Goal: Obtain resource: Obtain resource

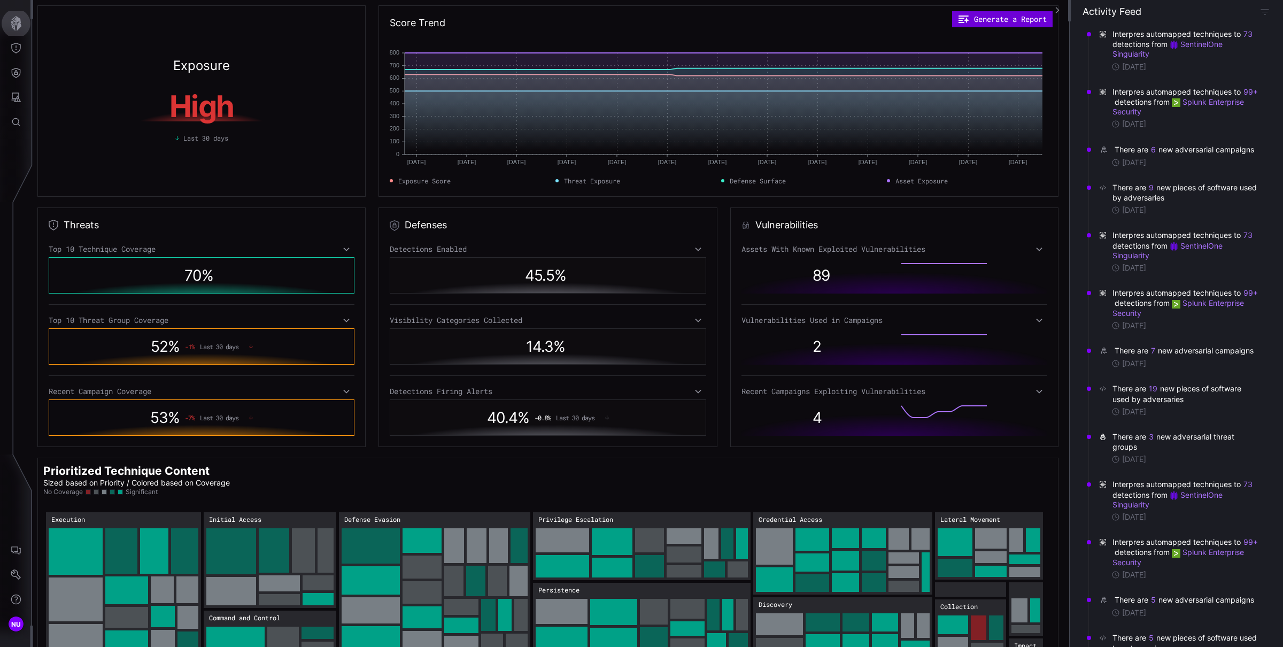
click at [1010, 16] on button "Generate a Report" at bounding box center [1002, 19] width 101 height 16
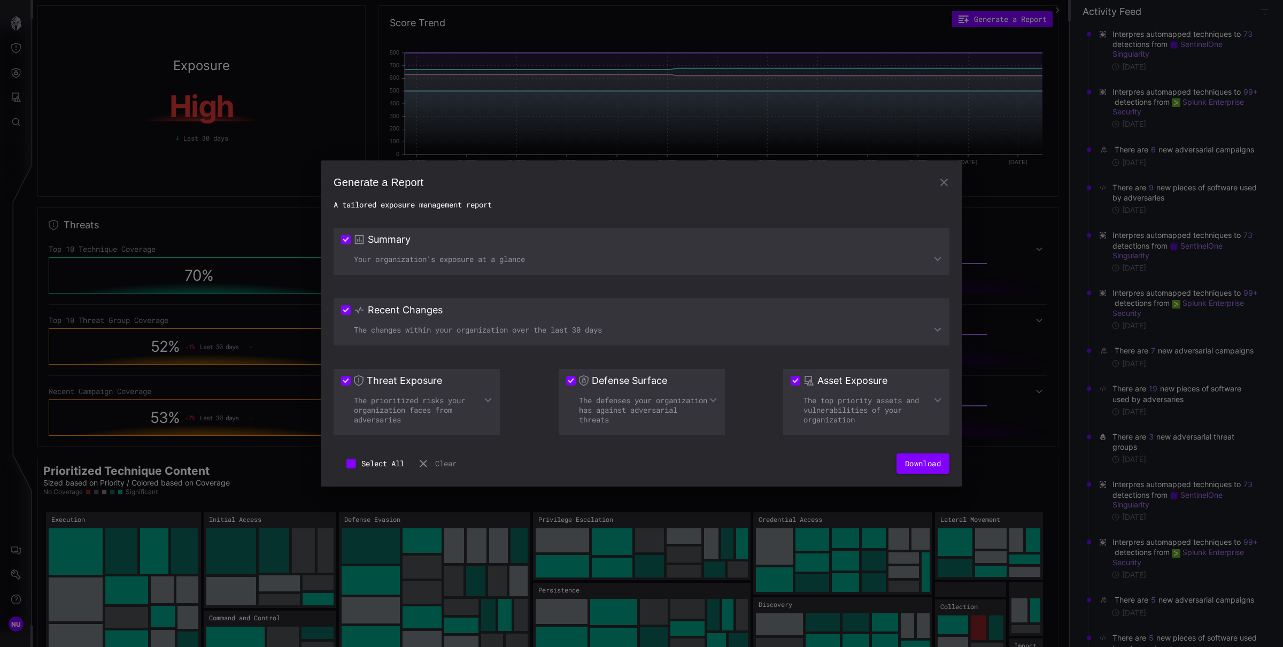
click at [409, 208] on h2 "A tailored exposure management report" at bounding box center [642, 205] width 616 height 10
click at [409, 207] on h2 "A tailored exposure management report" at bounding box center [642, 205] width 616 height 10
copy div "A tailored exposure management report"
click at [937, 262] on icon at bounding box center [938, 259] width 9 height 9
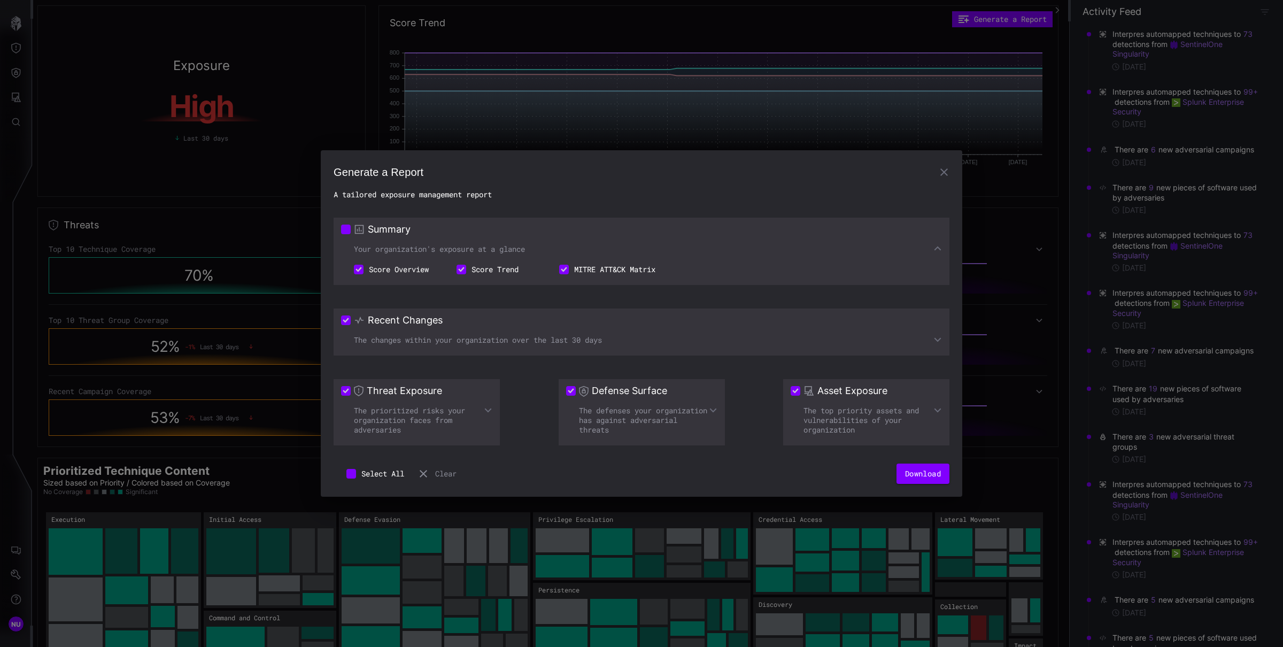
click at [402, 268] on li "Score Overview" at bounding box center [392, 269] width 103 height 20
click at [405, 268] on li "Score Overview" at bounding box center [392, 269] width 103 height 20
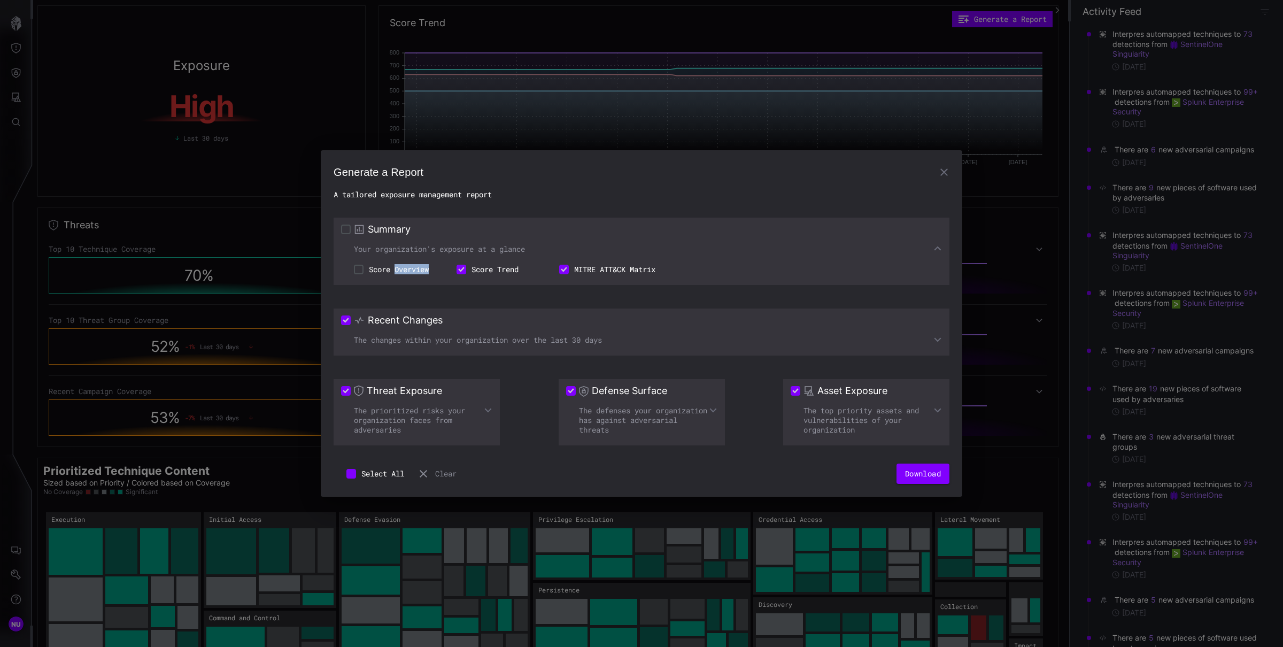
click at [405, 268] on li "Score Overview" at bounding box center [392, 269] width 103 height 20
click at [367, 271] on li "Score Overview" at bounding box center [392, 269] width 103 height 20
drag, startPoint x: 370, startPoint y: 268, endPoint x: 431, endPoint y: 270, distance: 60.5
click at [431, 270] on li "Score Overview" at bounding box center [392, 269] width 103 height 20
copy li "Score Overview"
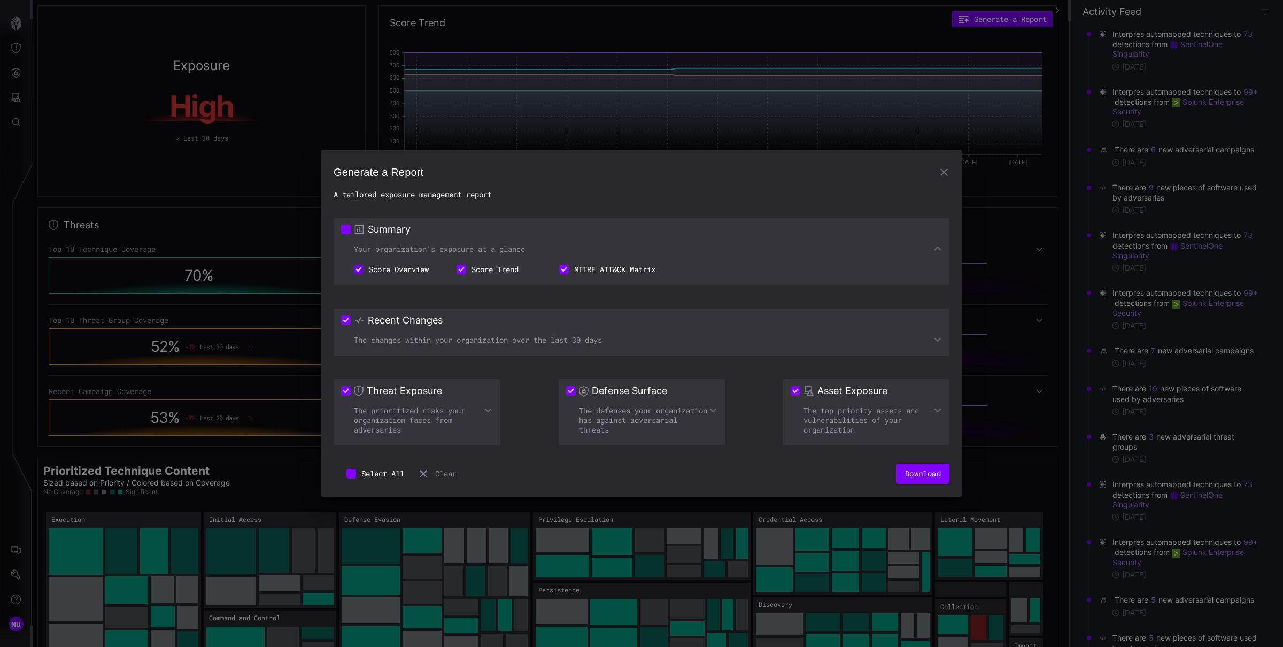
click at [519, 271] on li "Score Trend" at bounding box center [495, 269] width 103 height 20
copy ul "Score Trend"
copy div "MITRE ATT&CK Matrix"
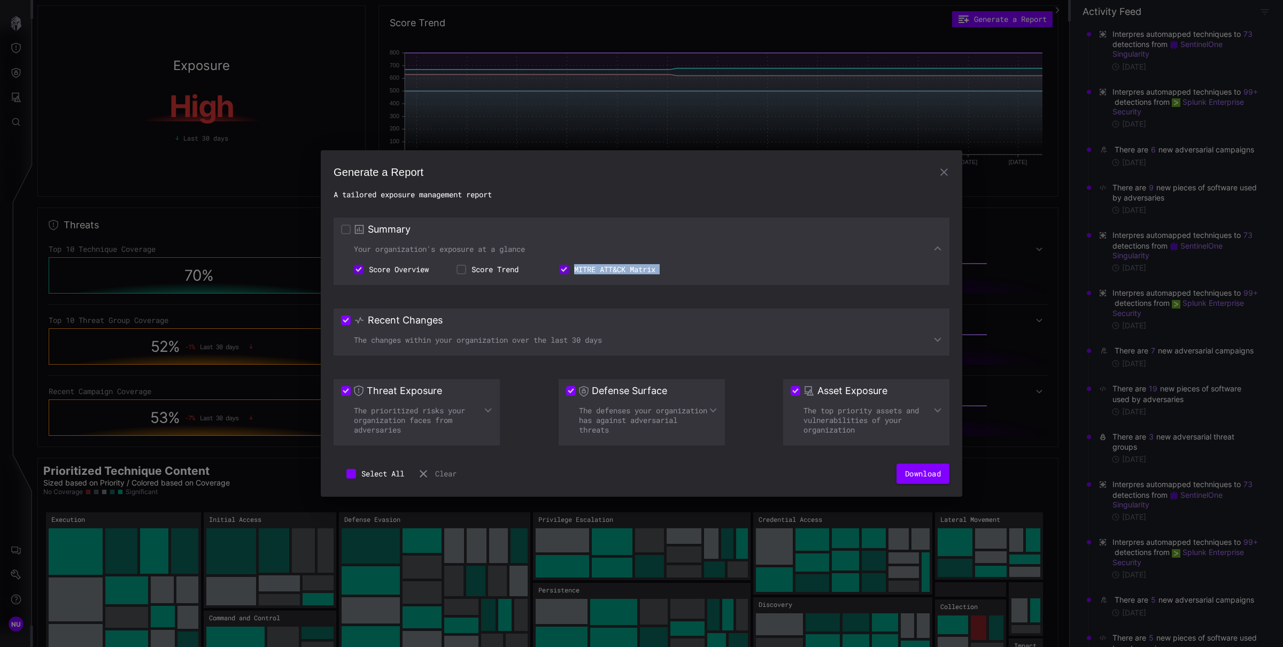
click at [579, 267] on li "MITRE ATT&CK Matrix" at bounding box center [608, 269] width 122 height 20
click at [939, 341] on icon at bounding box center [938, 340] width 7 height 4
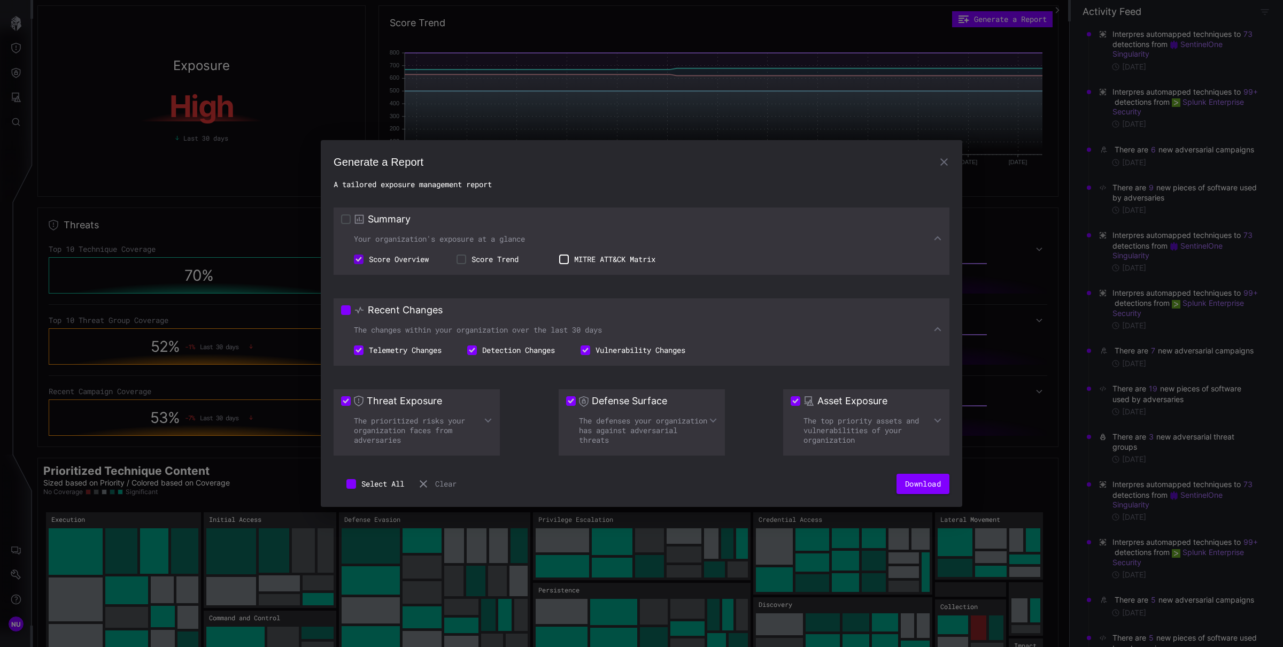
click at [413, 314] on h3 "Recent Changes" at bounding box center [405, 310] width 75 height 13
copy h3 "Recent Changes"
click at [413, 350] on li "Telemetry Changes" at bounding box center [397, 350] width 113 height 20
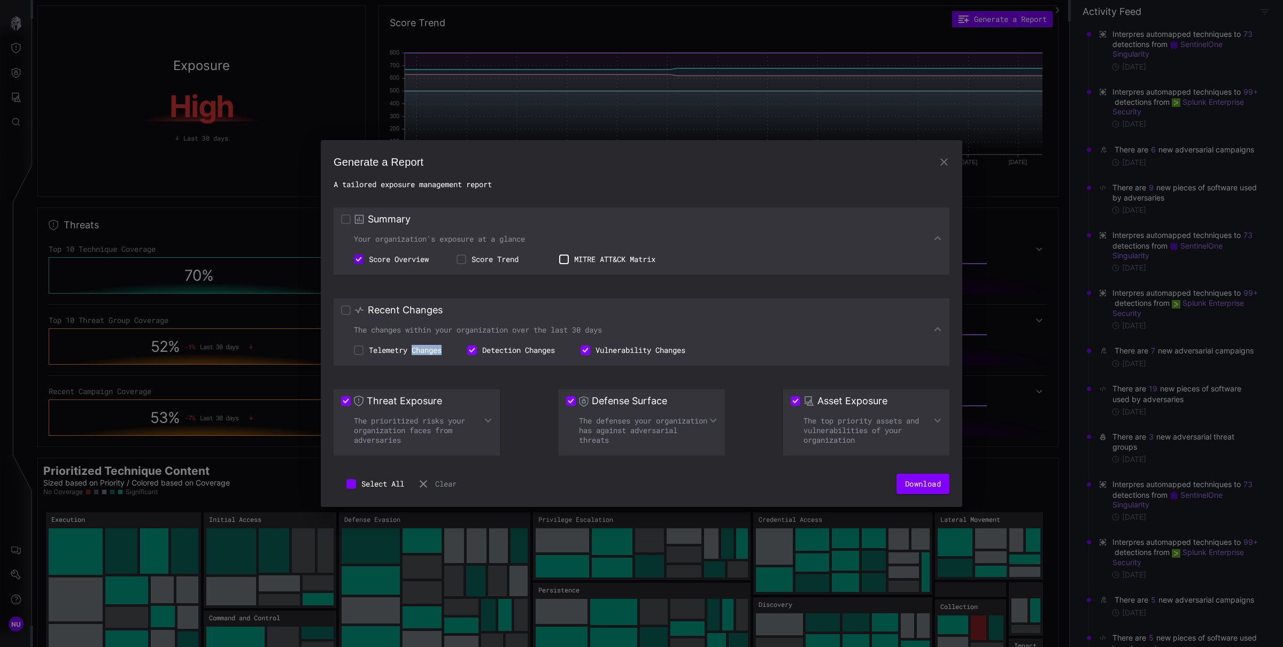
click at [413, 350] on li "Telemetry Changes" at bounding box center [397, 350] width 113 height 20
copy ul "Telemetry Changes"
click at [514, 350] on li "Detection Changes" at bounding box center [511, 350] width 113 height 20
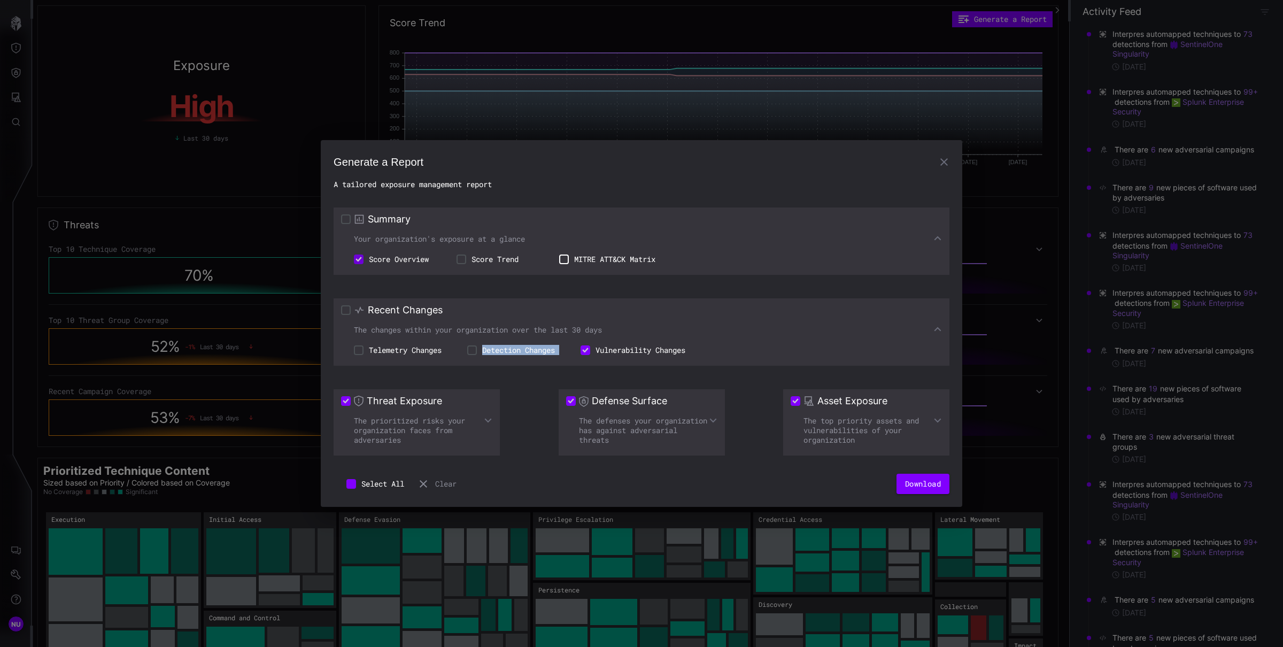
click at [514, 350] on li "Detection Changes" at bounding box center [511, 350] width 113 height 20
copy ul "Detection Changes"
click at [650, 345] on li "Vulnerability Changes" at bounding box center [633, 350] width 130 height 20
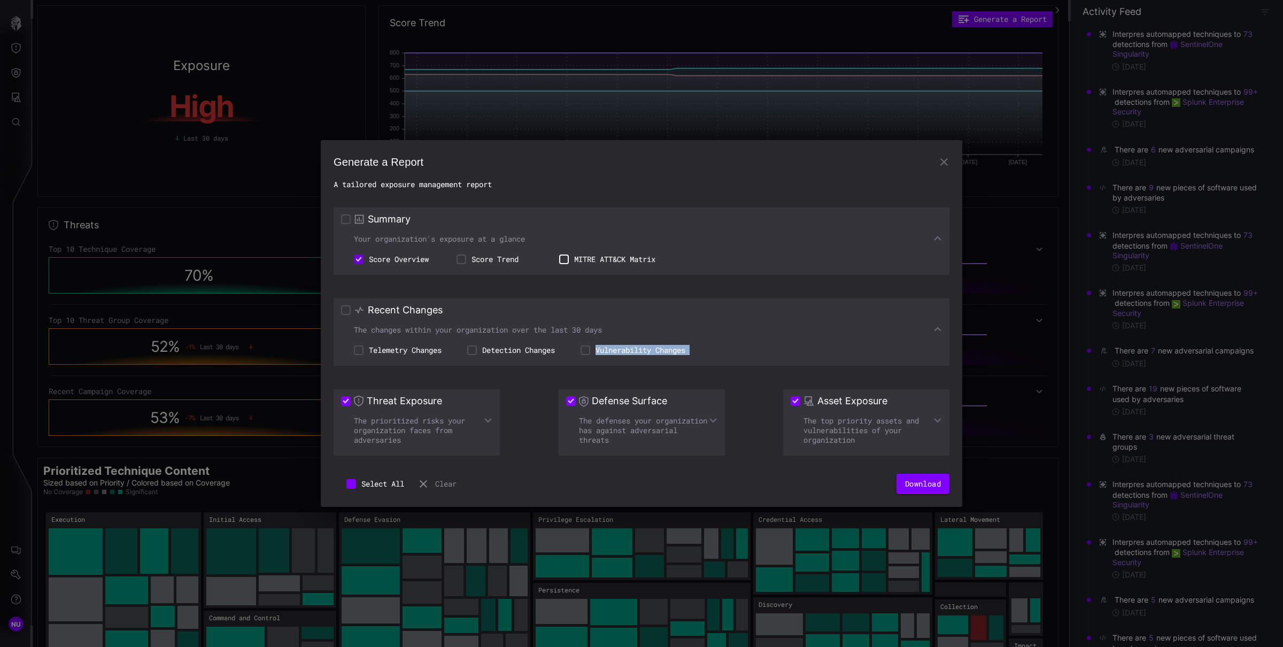
copy div "Vulnerability Changes"
click at [494, 420] on div "Threat Exposure The prioritized risks your organization faces from adversaries" at bounding box center [417, 422] width 166 height 66
click at [489, 421] on icon at bounding box center [488, 420] width 9 height 9
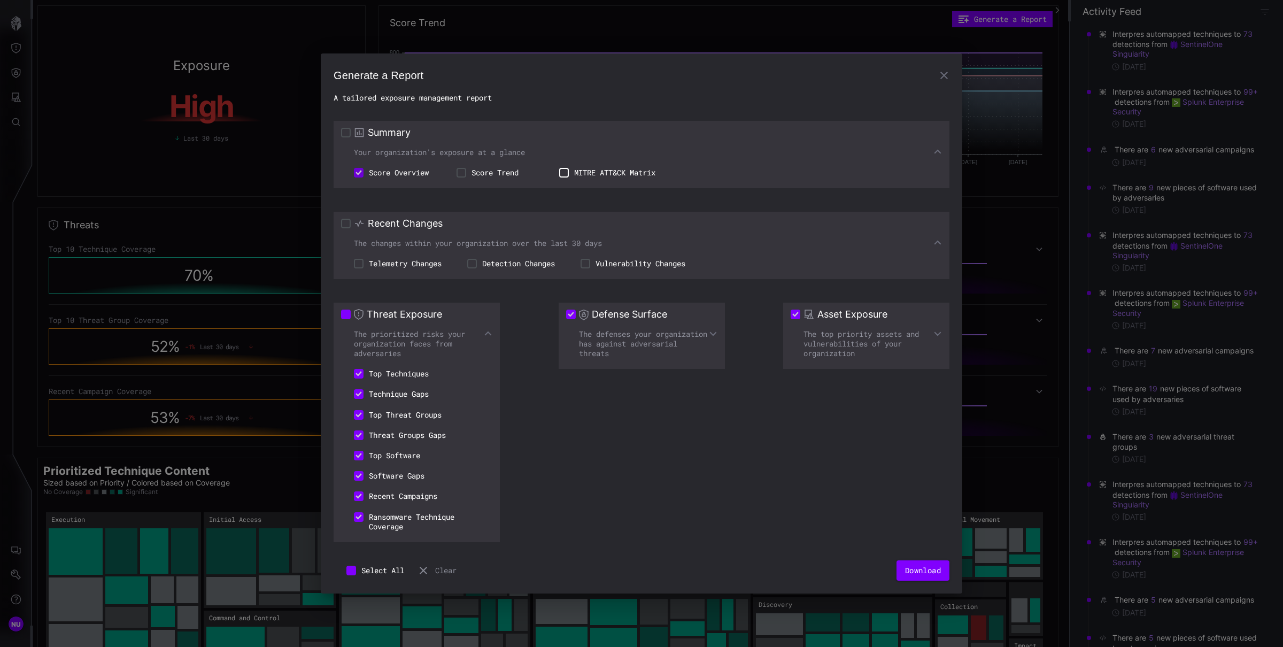
click at [714, 336] on icon at bounding box center [713, 333] width 9 height 9
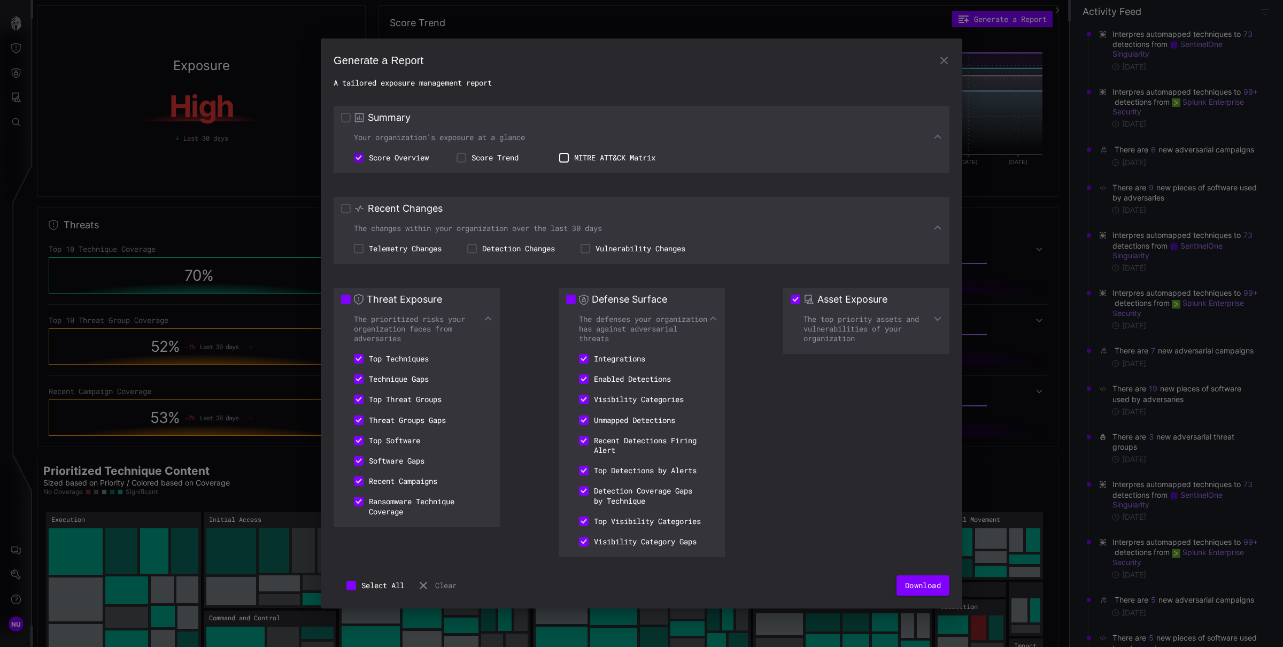
click at [939, 316] on icon at bounding box center [938, 318] width 9 height 9
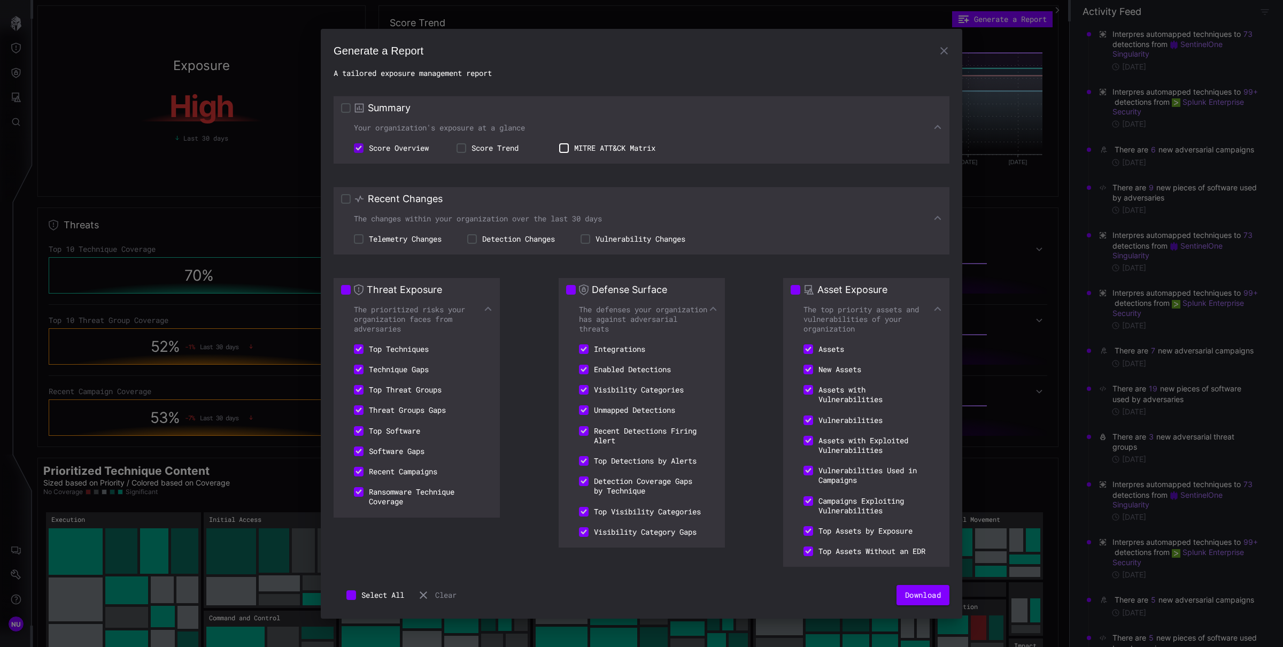
click at [416, 285] on h3 "Threat Exposure" at bounding box center [404, 289] width 75 height 13
click at [425, 214] on div "The changes within your organization over the last 30 days" at bounding box center [641, 219] width 601 height 10
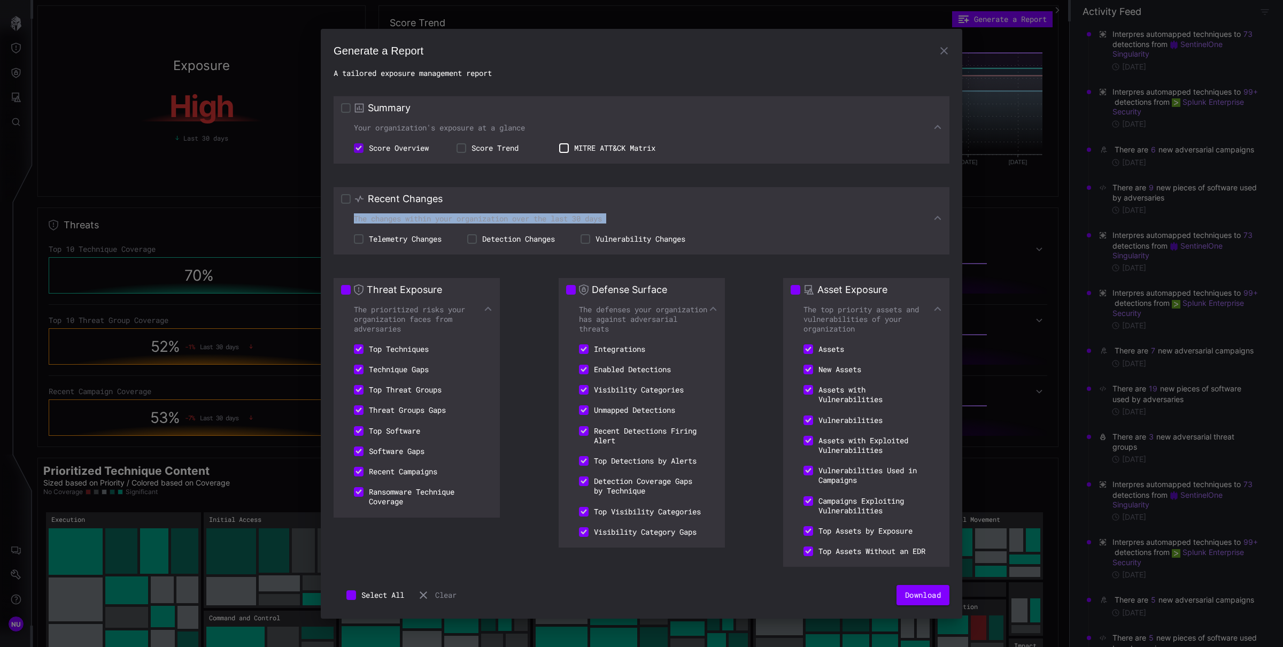
click at [425, 214] on div "The changes within your organization over the last 30 days" at bounding box center [641, 219] width 601 height 10
copy div "The changes within your organization over the last 30 days"
click at [427, 285] on h3 "Threat Exposure" at bounding box center [404, 289] width 75 height 13
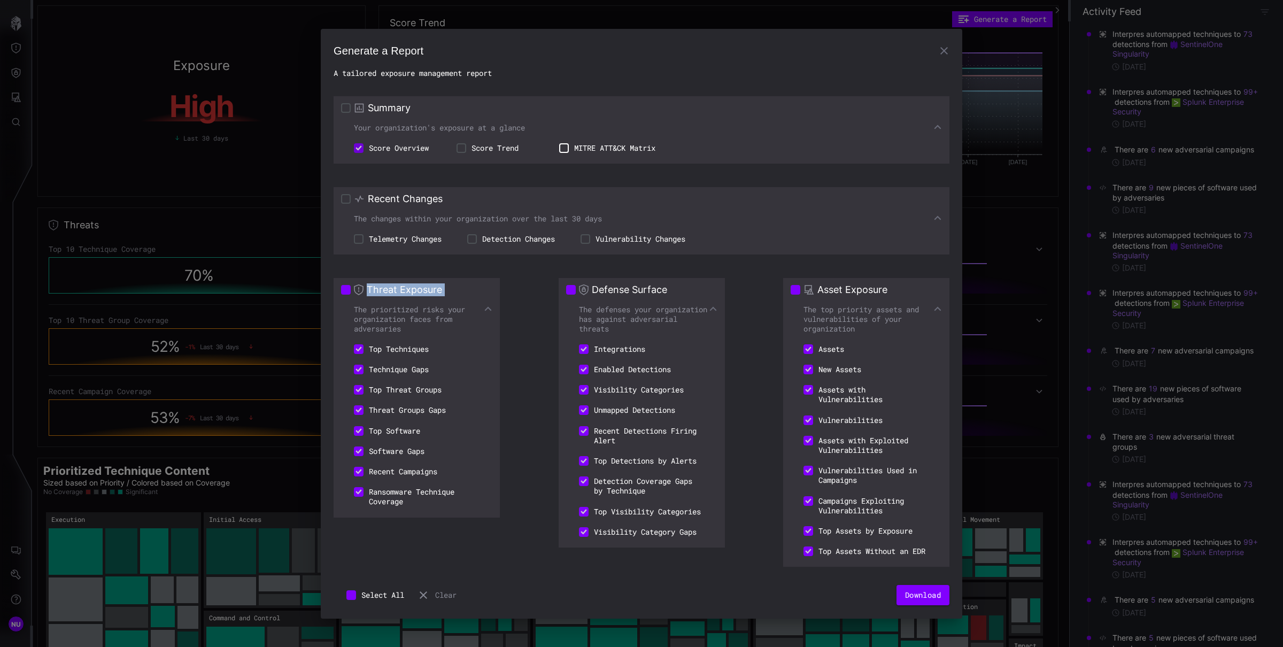
copy h3 "Threat Exposure"
click at [635, 283] on h3 "Defense Surface" at bounding box center [629, 289] width 75 height 13
click at [872, 287] on h3 "Asset Exposure" at bounding box center [853, 289] width 70 height 13
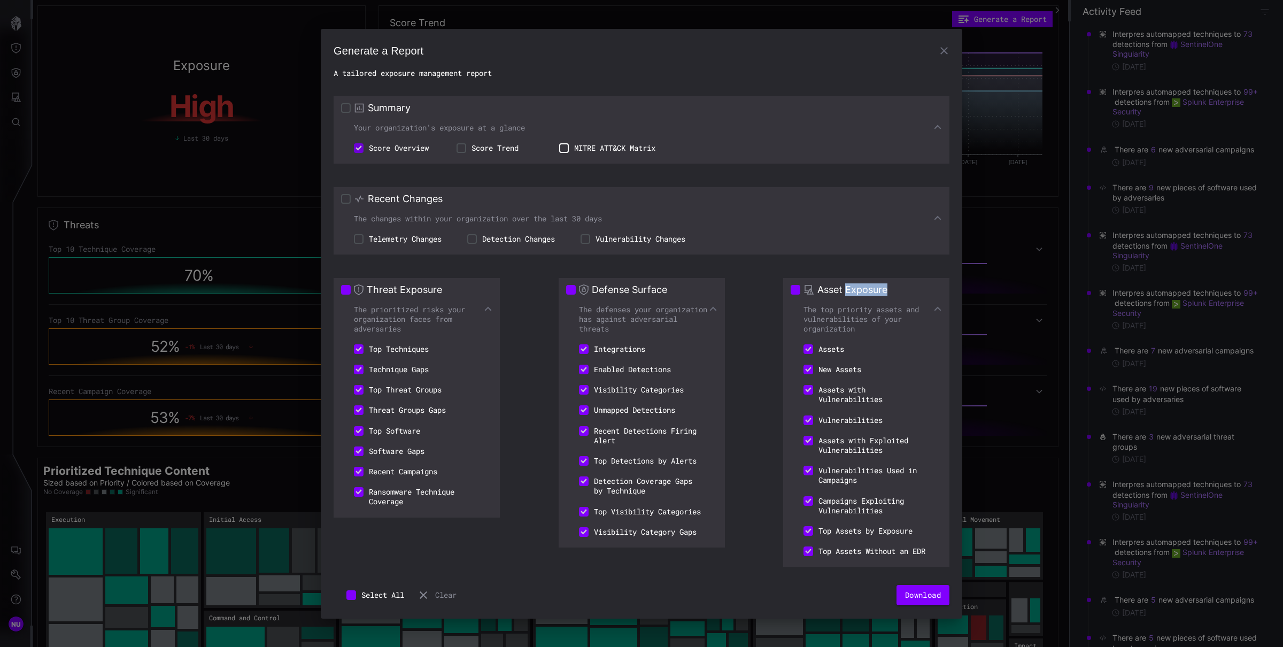
click at [872, 287] on h3 "Asset Exposure" at bounding box center [853, 289] width 70 height 13
click at [399, 316] on div "The prioritized risks your organization faces from adversaries" at bounding box center [416, 319] width 151 height 29
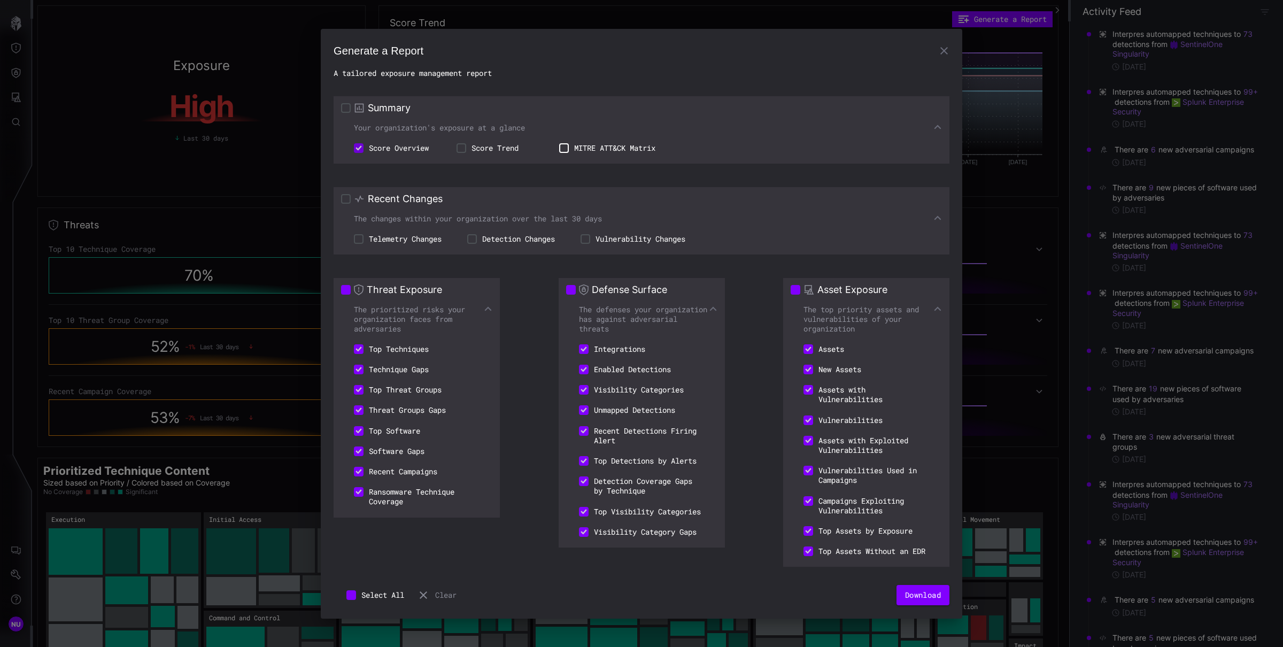
click at [653, 311] on div "The defenses your organization has against adversarial threats" at bounding box center [641, 319] width 151 height 29
click at [824, 321] on div "The top priority assets and vulnerabilities of your organization" at bounding box center [866, 319] width 151 height 29
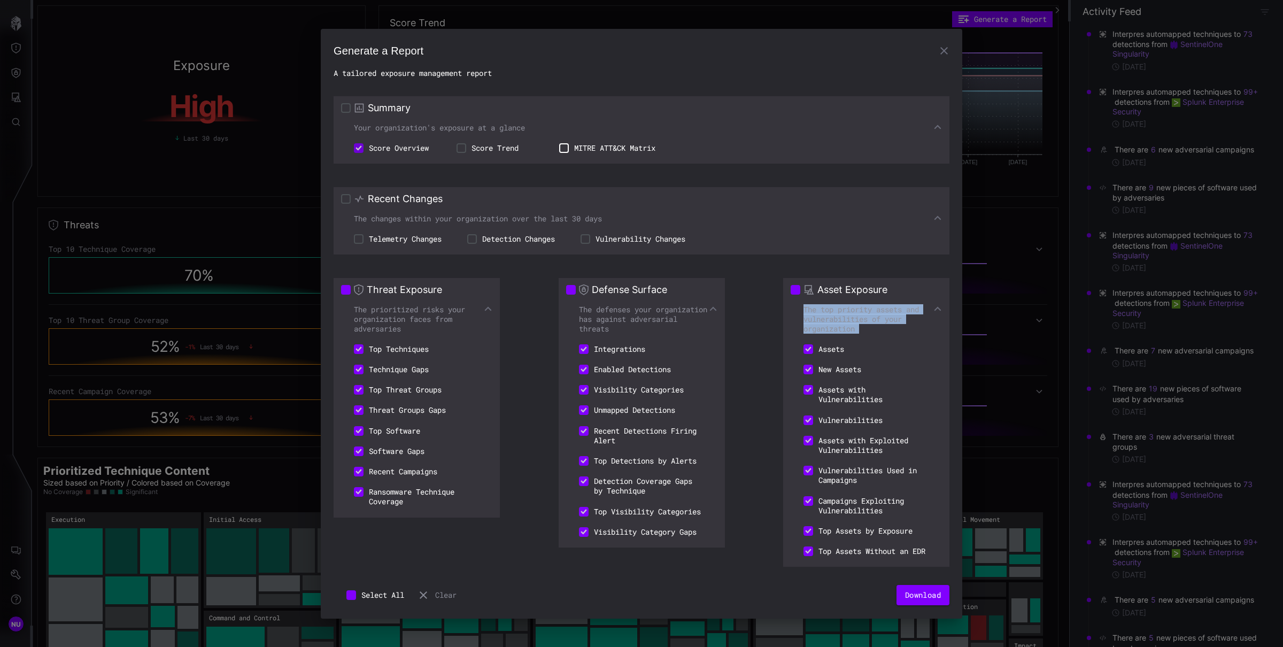
click at [824, 321] on div "The top priority assets and vulnerabilities of your organization" at bounding box center [866, 319] width 151 height 29
click at [387, 340] on li "Top Techniques" at bounding box center [392, 349] width 103 height 20
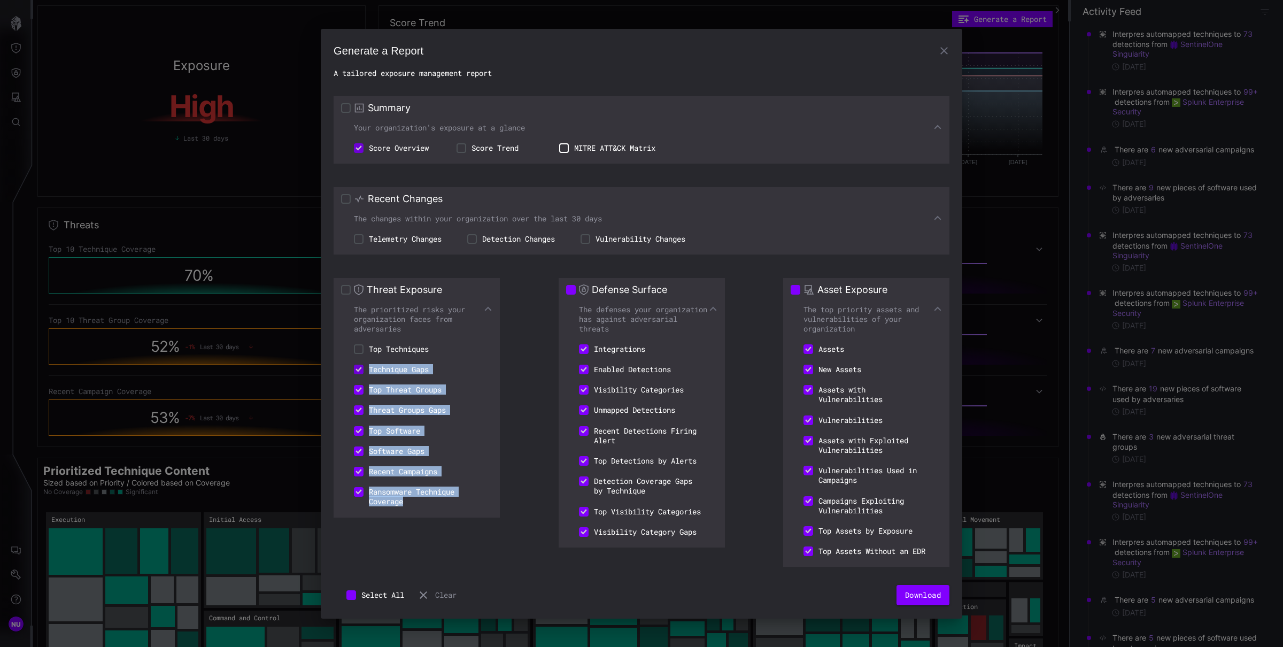
click at [359, 358] on ul "Top Techniques Technique Gaps Top Threat Groups Threat Groups Gaps Top Software…" at bounding box center [416, 425] width 151 height 173
click at [385, 594] on button "Select All" at bounding box center [375, 595] width 83 height 20
click at [382, 598] on button "Select All" at bounding box center [375, 595] width 83 height 20
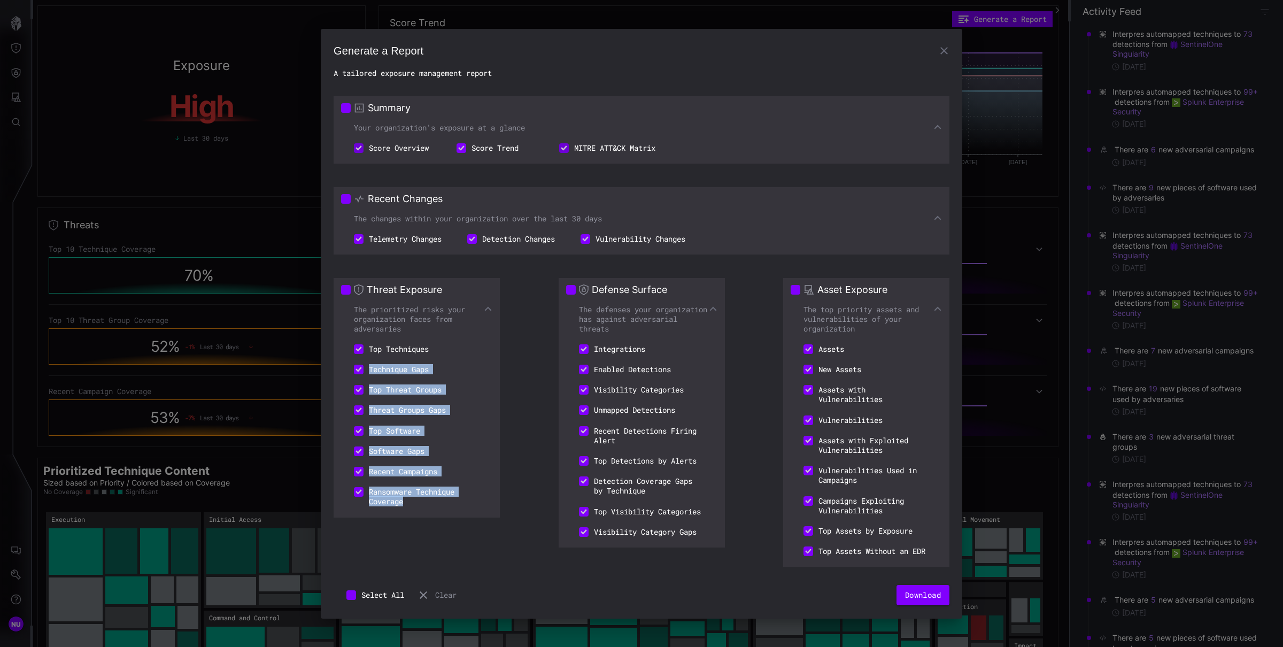
click at [382, 598] on button "Select All" at bounding box center [375, 595] width 83 height 20
click at [409, 600] on button "Select All" at bounding box center [375, 595] width 83 height 20
drag, startPoint x: 409, startPoint y: 603, endPoint x: 406, endPoint y: 616, distance: 13.1
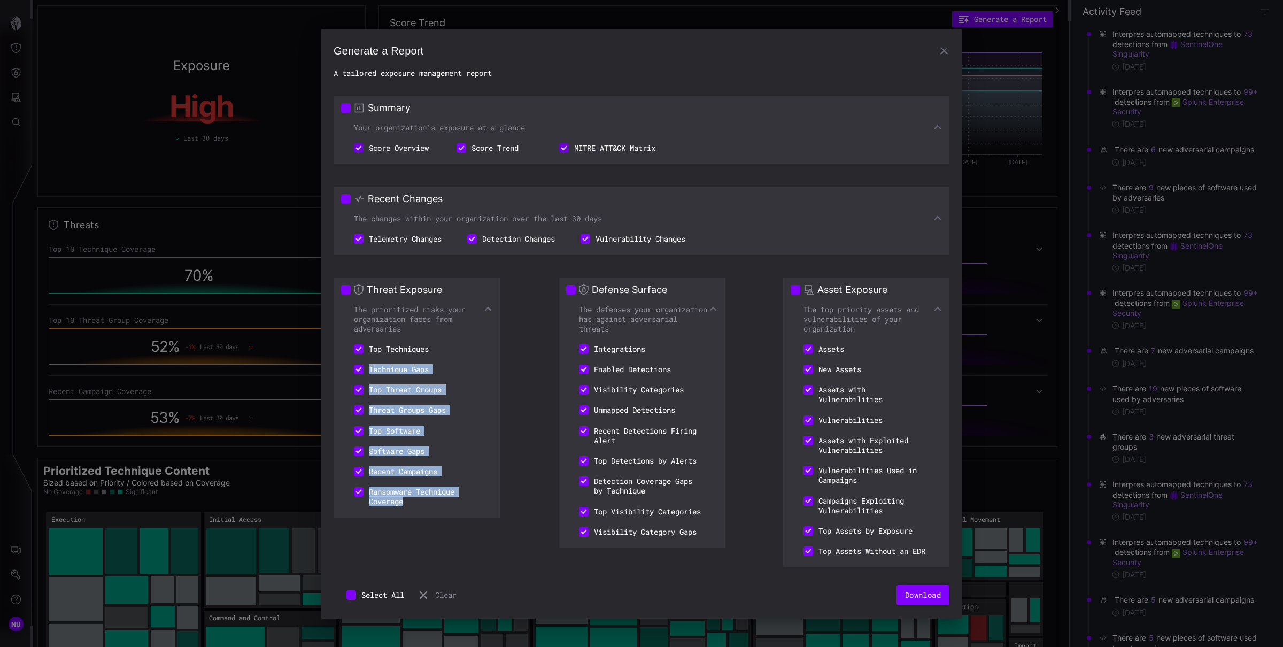
click at [404, 617] on div "Generate a Report A tailored exposure management report Summary Your organizati…" at bounding box center [642, 324] width 642 height 590
drag, startPoint x: 404, startPoint y: 605, endPoint x: 362, endPoint y: 593, distance: 44.0
click at [362, 592] on button "Select All" at bounding box center [375, 595] width 83 height 20
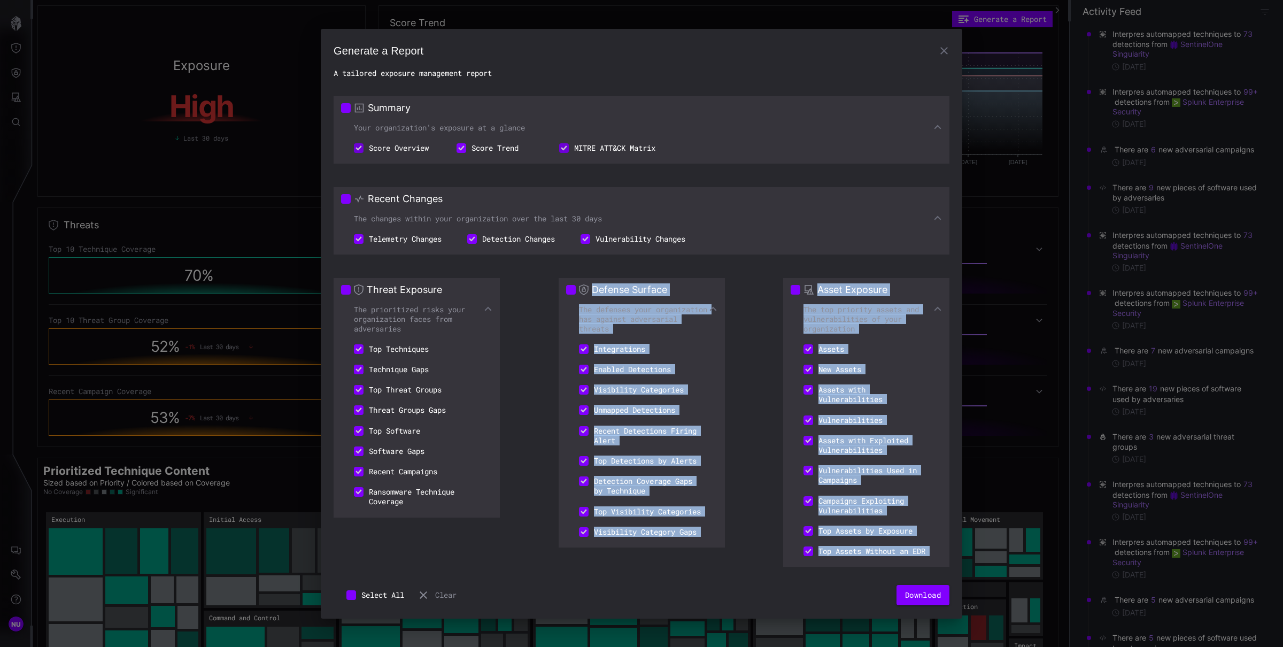
drag, startPoint x: 375, startPoint y: 577, endPoint x: 433, endPoint y: 576, distance: 57.2
click at [424, 605] on form "Summary Your organization's exposure at a glance Score Overview Score Trend MIT…" at bounding box center [642, 342] width 616 height 528
drag, startPoint x: 407, startPoint y: 601, endPoint x: 406, endPoint y: 606, distance: 5.9
click at [407, 601] on button "Select All" at bounding box center [375, 595] width 83 height 20
click at [396, 583] on div "Threat Exposure The prioritized risks your organization faces from adversaries …" at bounding box center [642, 429] width 616 height 312
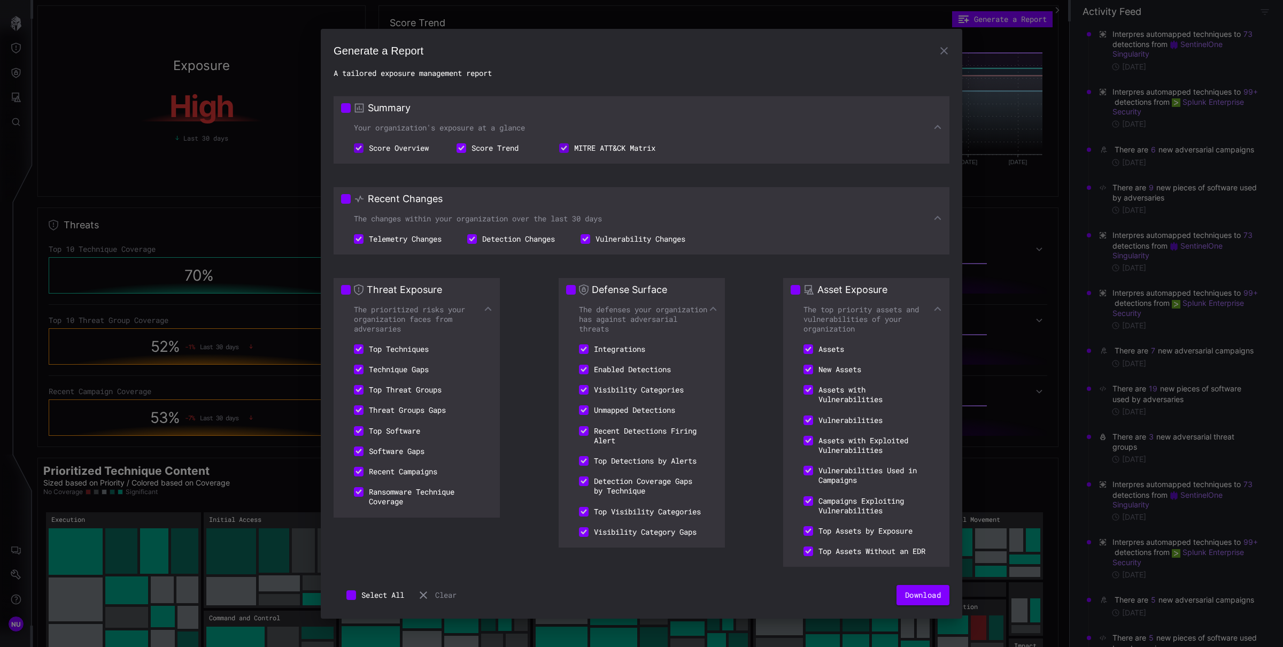
drag, startPoint x: 363, startPoint y: 597, endPoint x: 410, endPoint y: 597, distance: 47.6
click at [410, 598] on button "Select All" at bounding box center [375, 595] width 83 height 20
drag, startPoint x: 404, startPoint y: 600, endPoint x: 367, endPoint y: 594, distance: 36.9
click at [367, 594] on button "Select All" at bounding box center [375, 595] width 83 height 20
drag, startPoint x: 369, startPoint y: 596, endPoint x: 412, endPoint y: 604, distance: 43.4
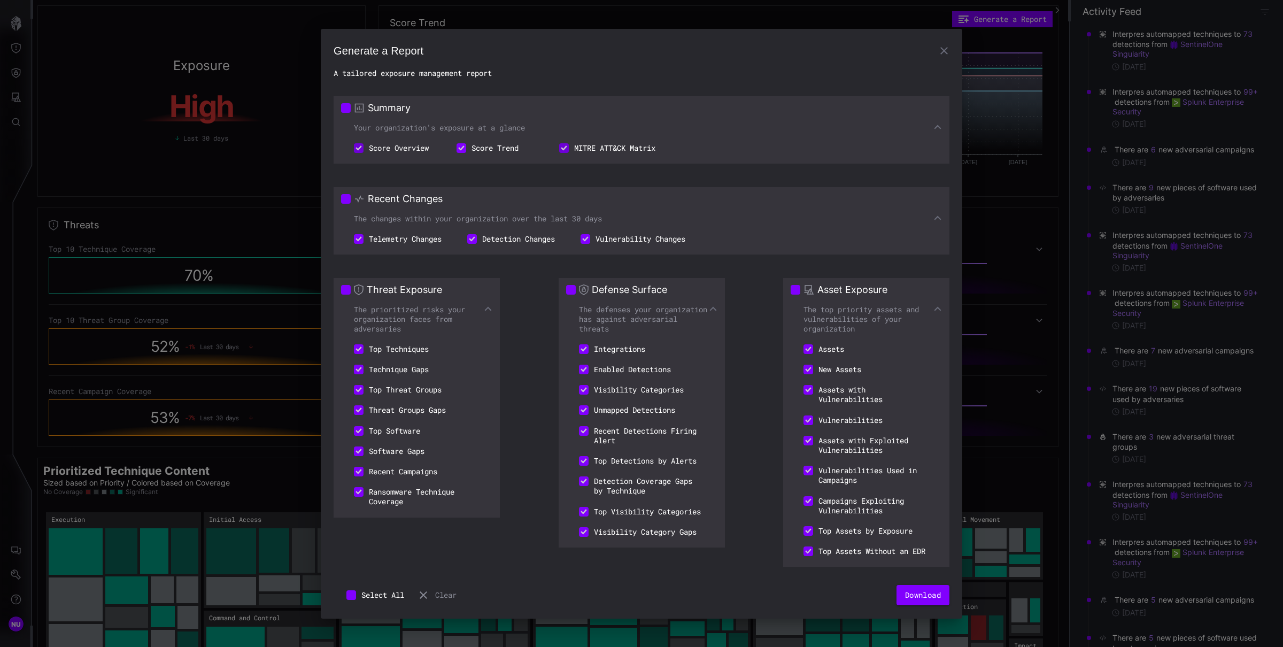
click at [412, 604] on button "Select All" at bounding box center [375, 595] width 83 height 20
drag, startPoint x: 382, startPoint y: 593, endPoint x: 368, endPoint y: 590, distance: 13.6
click at [368, 590] on button "Select All" at bounding box center [375, 595] width 83 height 20
drag, startPoint x: 699, startPoint y: 539, endPoint x: 667, endPoint y: 519, distance: 37.0
click at [665, 516] on ul "Integrations Enabled Detections Visibility Categories Unmapped Detections Recen…" at bounding box center [641, 440] width 151 height 203
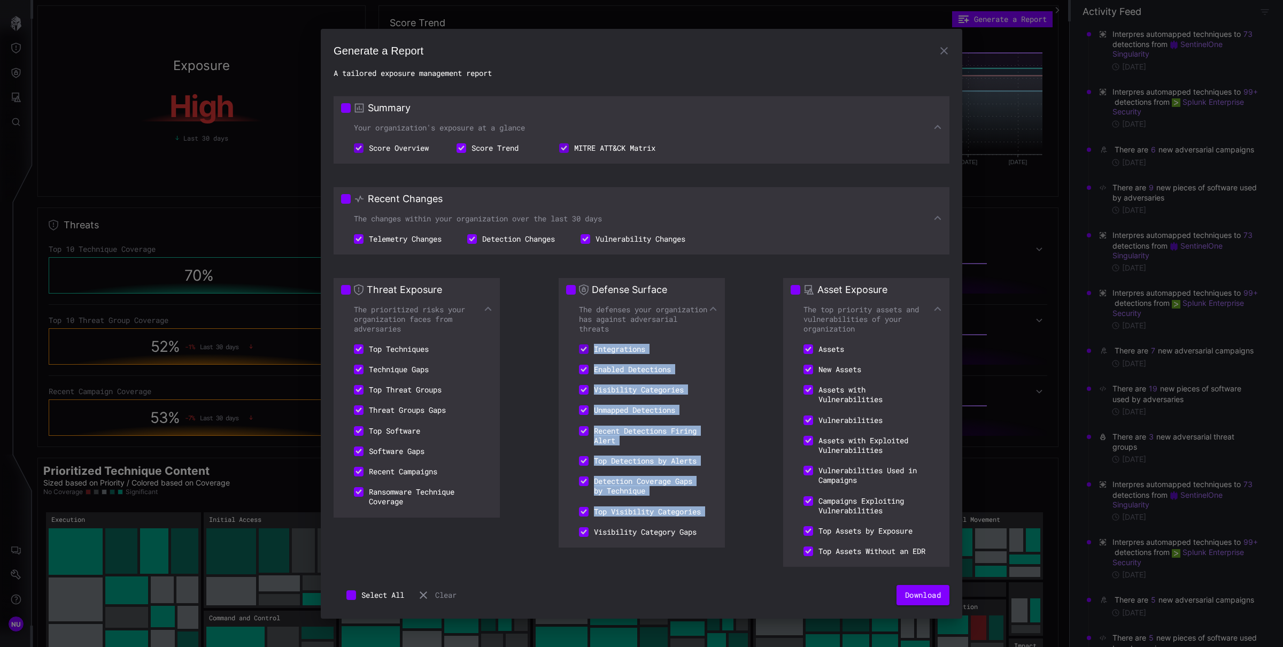
click at [598, 346] on ul "Integrations Enabled Detections Visibility Categories Unmapped Detections Recen…" at bounding box center [641, 440] width 151 height 203
click at [589, 334] on div "Threat Exposure The prioritized risks your organization faces from adversaries …" at bounding box center [642, 429] width 616 height 312
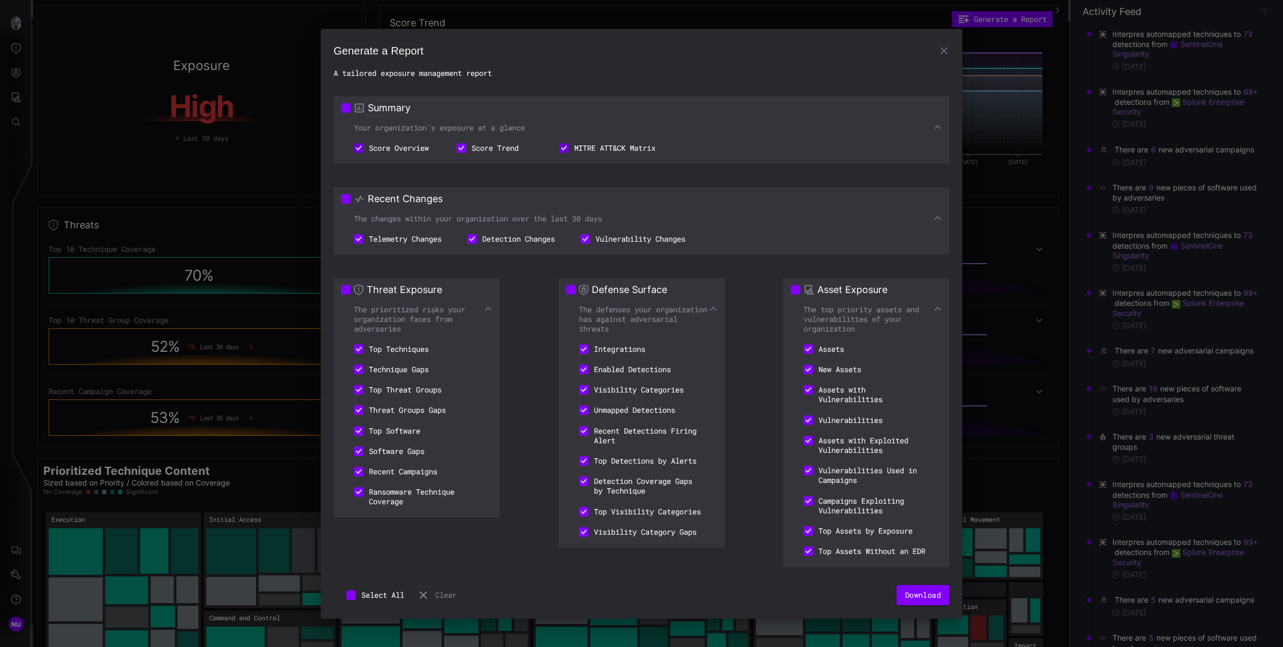
click at [847, 555] on li "Top Assets Without an EDR" at bounding box center [865, 551] width 148 height 20
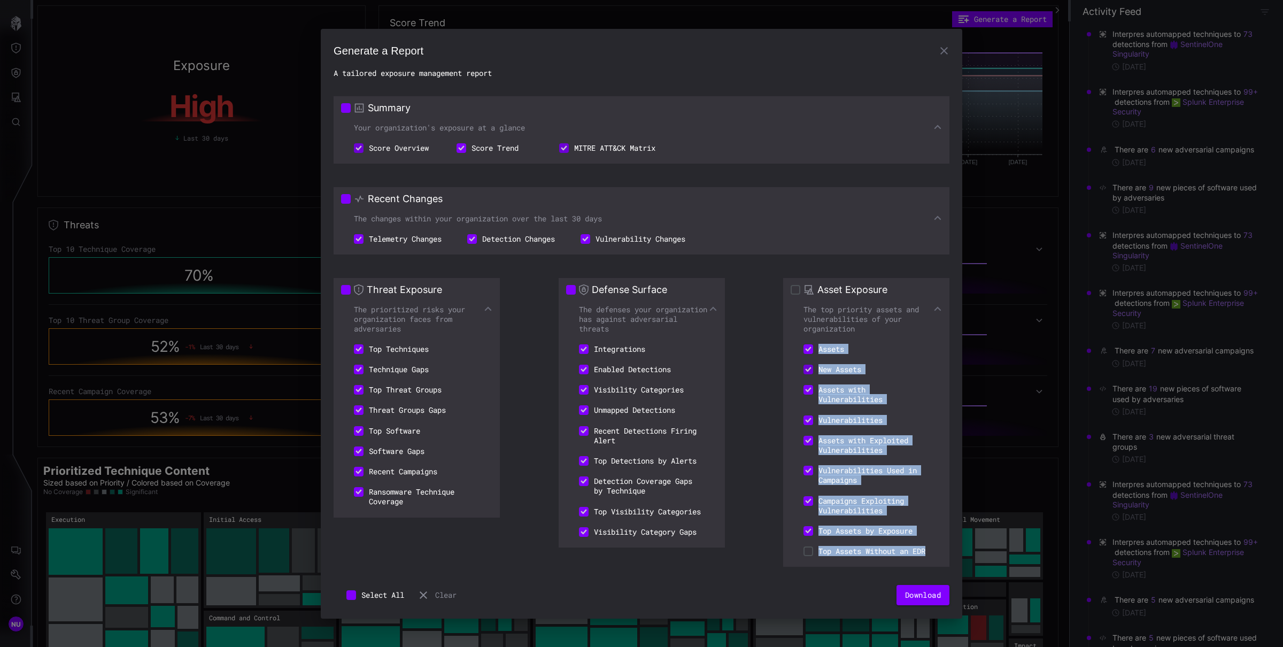
click at [810, 343] on ul "Assets New Assets Assets with Vulnerabilities Vulnerabilities Assets with Explo…" at bounding box center [866, 450] width 151 height 222
click at [455, 598] on button "Clear" at bounding box center [437, 595] width 40 height 20
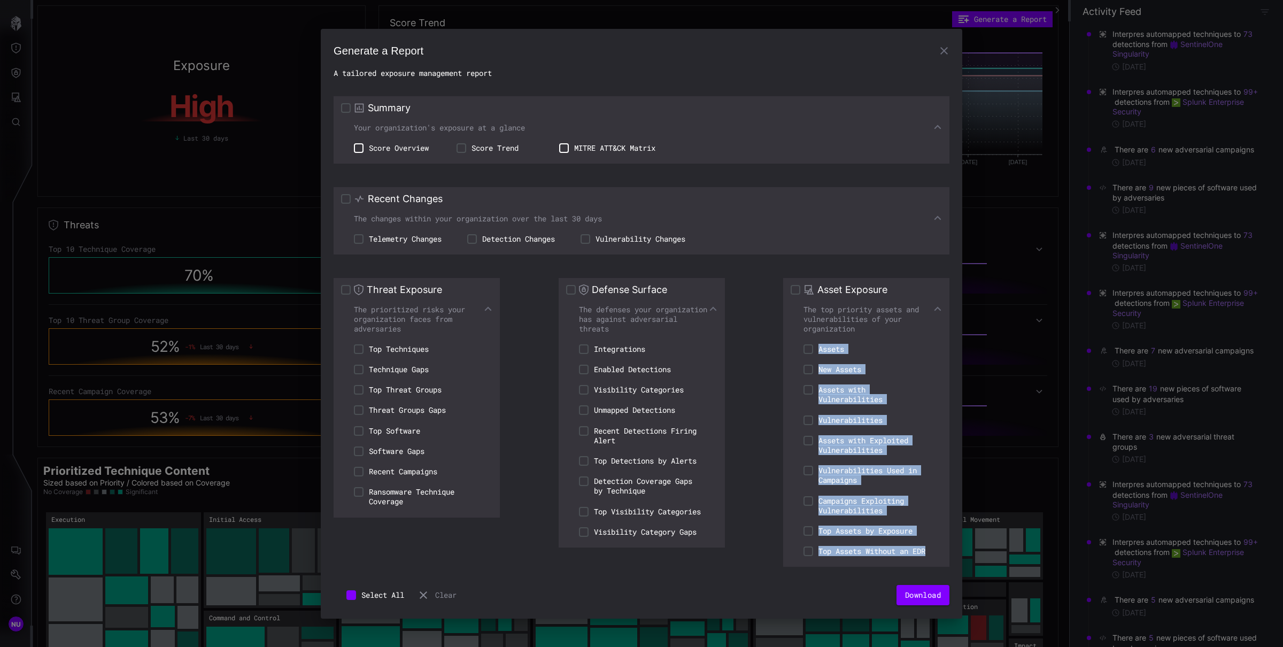
click at [450, 597] on button "Clear" at bounding box center [437, 595] width 40 height 20
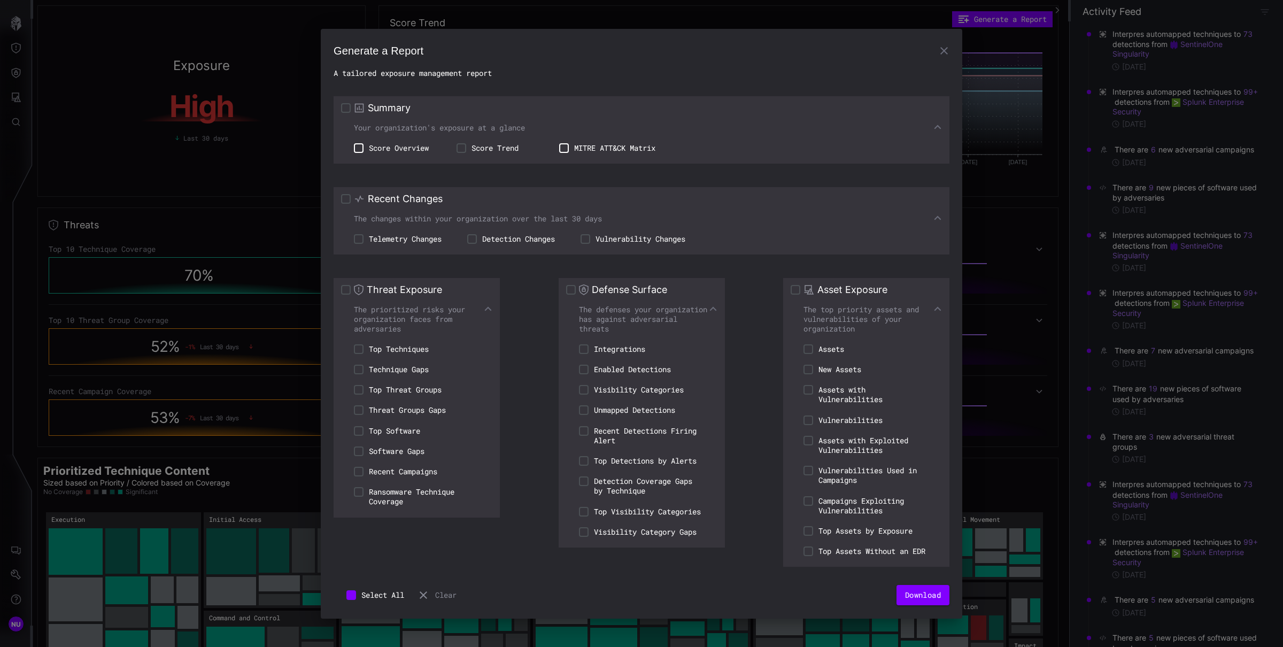
click at [528, 591] on div "Select All Clear Download" at bounding box center [642, 595] width 616 height 20
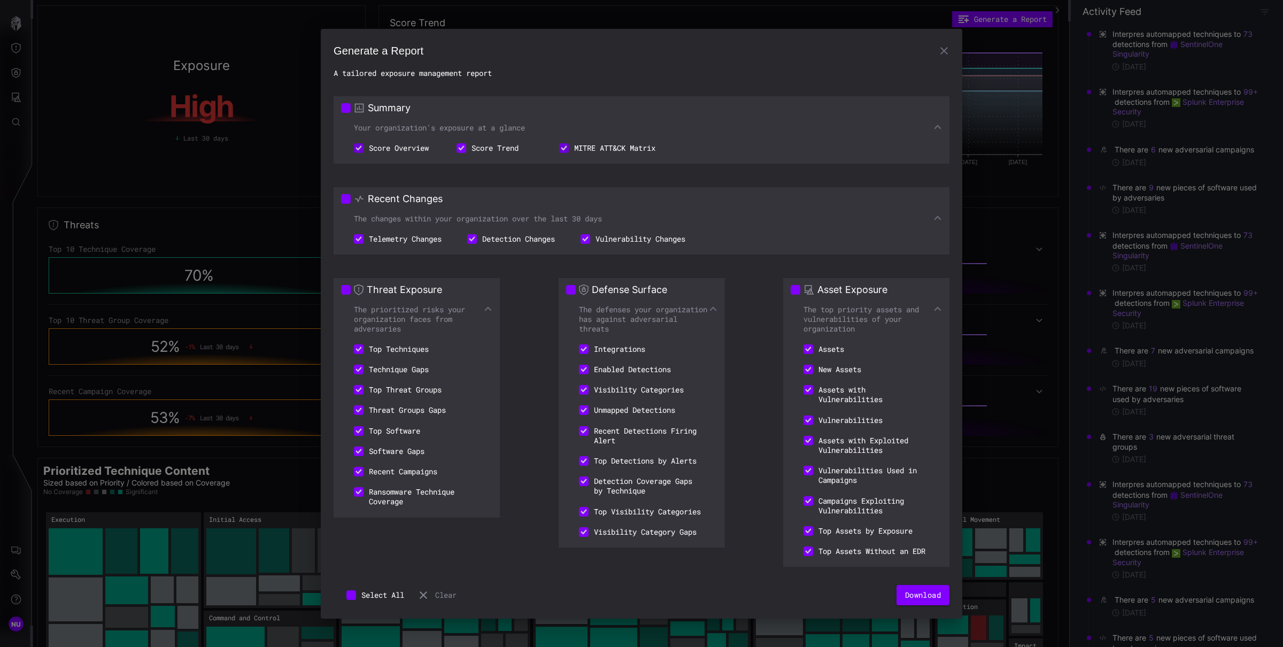
click at [419, 574] on div "Threat Exposure The prioritized risks your organization faces from adversaries …" at bounding box center [642, 429] width 616 height 312
click at [441, 600] on button "Clear" at bounding box center [437, 595] width 40 height 20
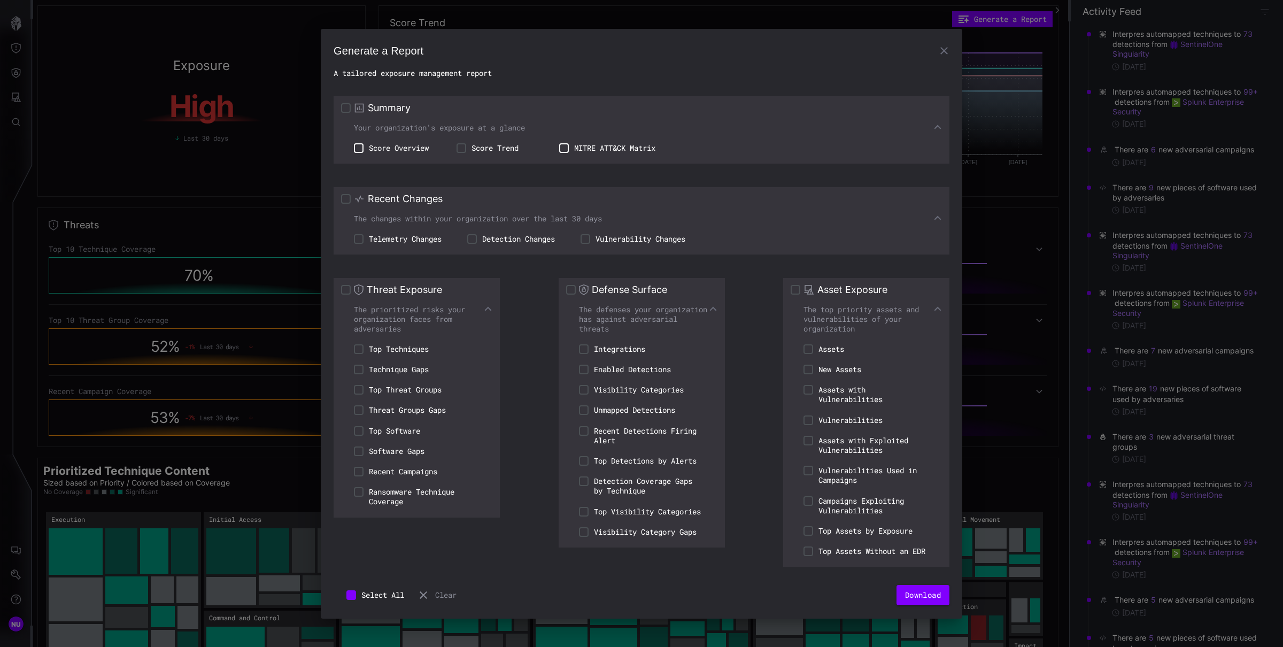
click at [366, 598] on button "Select All" at bounding box center [375, 595] width 83 height 20
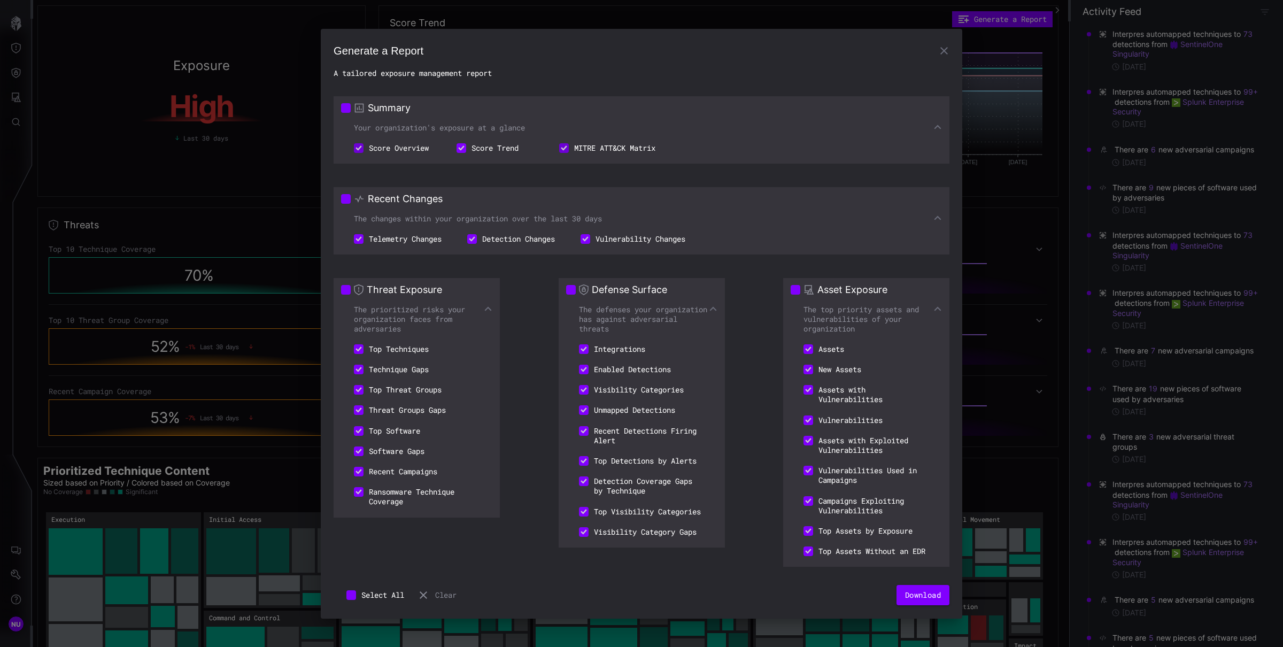
click at [434, 601] on button "Clear" at bounding box center [437, 595] width 40 height 20
click at [345, 603] on button "Select All" at bounding box center [375, 595] width 83 height 20
click at [373, 594] on button "Select All" at bounding box center [375, 595] width 83 height 20
click at [360, 594] on button "Select All" at bounding box center [375, 595] width 83 height 20
click at [359, 603] on button "Select All" at bounding box center [375, 595] width 83 height 20
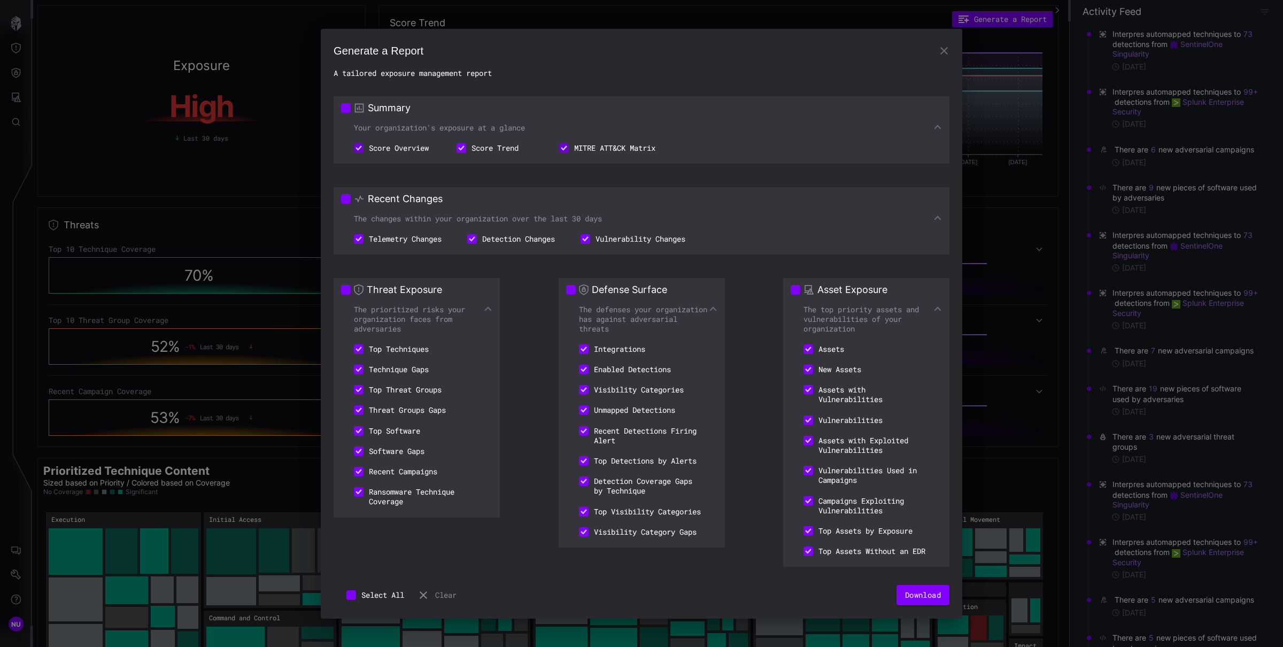
click at [359, 603] on button "Select All" at bounding box center [375, 595] width 83 height 20
click at [528, 576] on div "Threat Exposure The prioritized risks your organization faces from adversaries …" at bounding box center [642, 429] width 616 height 312
click at [434, 594] on button "Clear" at bounding box center [437, 595] width 40 height 20
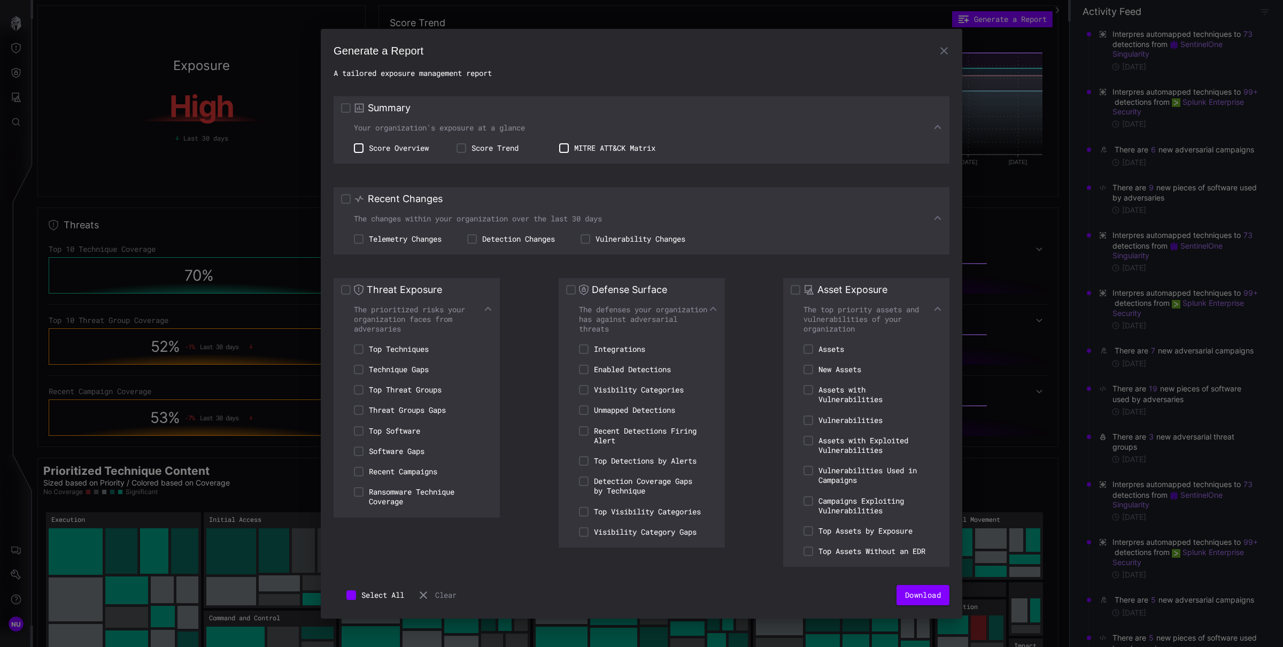
click at [429, 599] on icon at bounding box center [423, 595] width 13 height 13
click at [344, 474] on li "Recent Campaigns" at bounding box center [395, 472] width 109 height 20
click at [438, 598] on button "Clear" at bounding box center [437, 595] width 40 height 20
click at [651, 594] on div "Select All Clear Download" at bounding box center [642, 595] width 616 height 20
click at [785, 69] on h2 "A tailored exposure management report" at bounding box center [642, 73] width 616 height 10
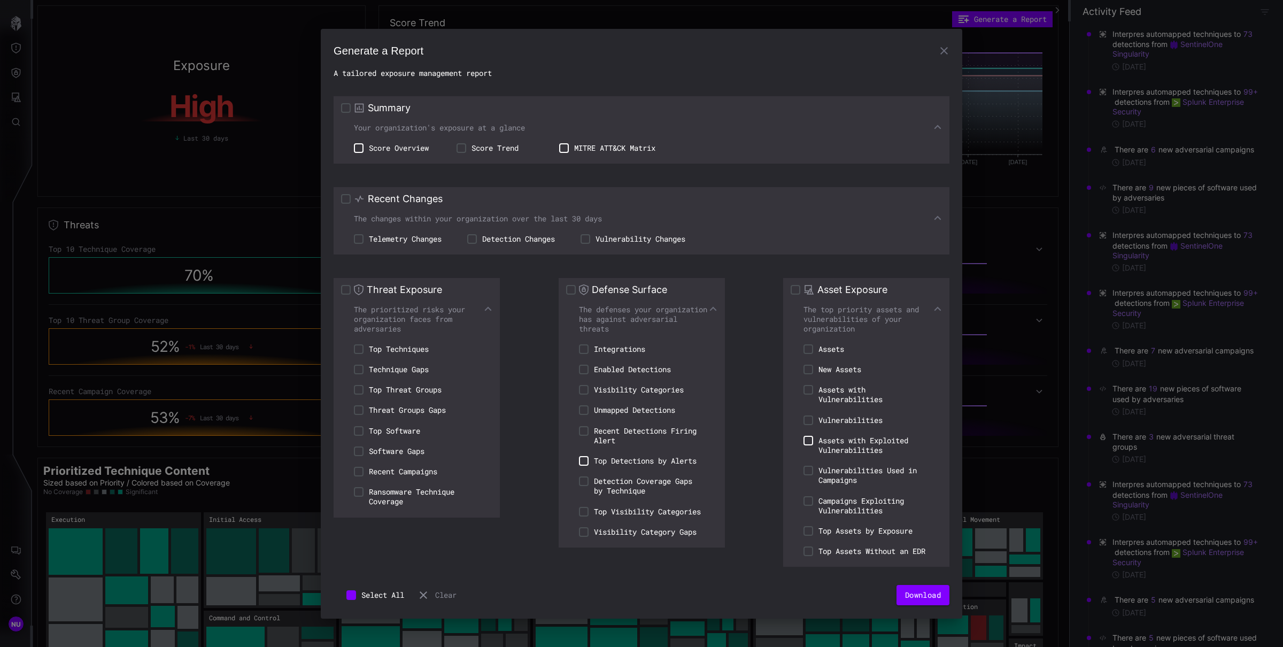
click at [617, 70] on h2 "A tailored exposure management report" at bounding box center [642, 73] width 616 height 10
click at [490, 309] on div "The prioritized risks your organization faces from adversaries" at bounding box center [416, 319] width 151 height 29
click at [493, 305] on div "Threat Exposure The prioritized risks your organization faces from adversaries …" at bounding box center [417, 398] width 166 height 240
click at [488, 305] on icon at bounding box center [488, 309] width 9 height 9
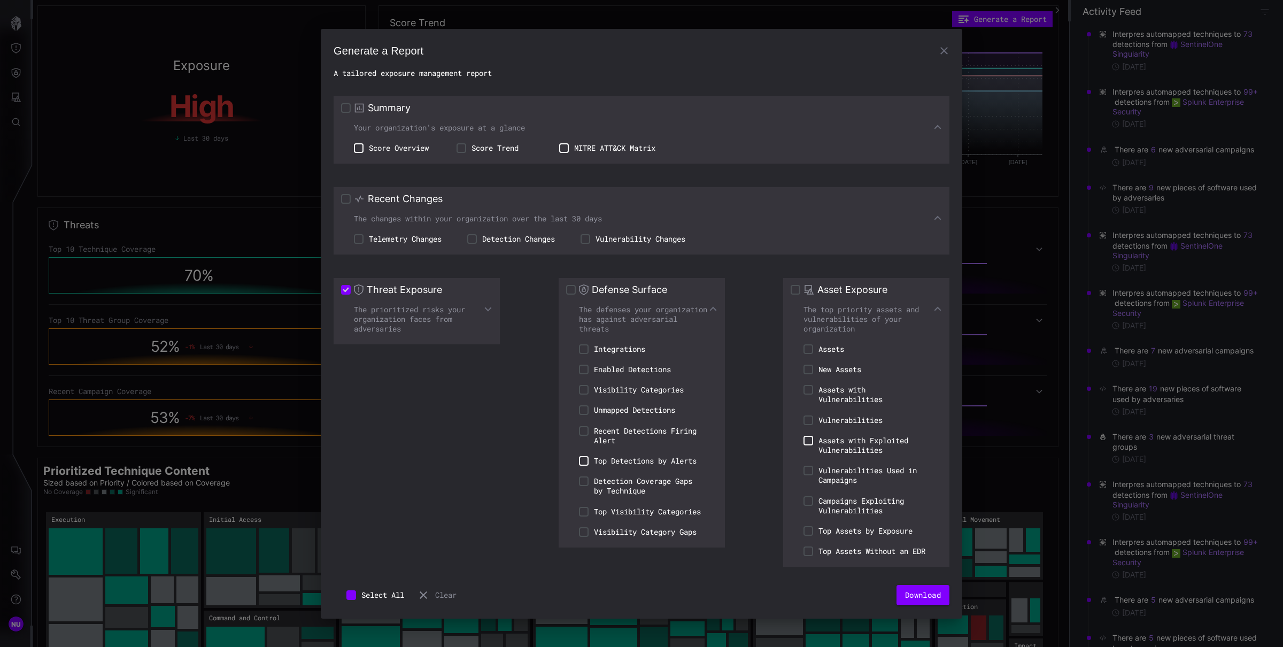
click at [714, 306] on icon at bounding box center [713, 309] width 9 height 9
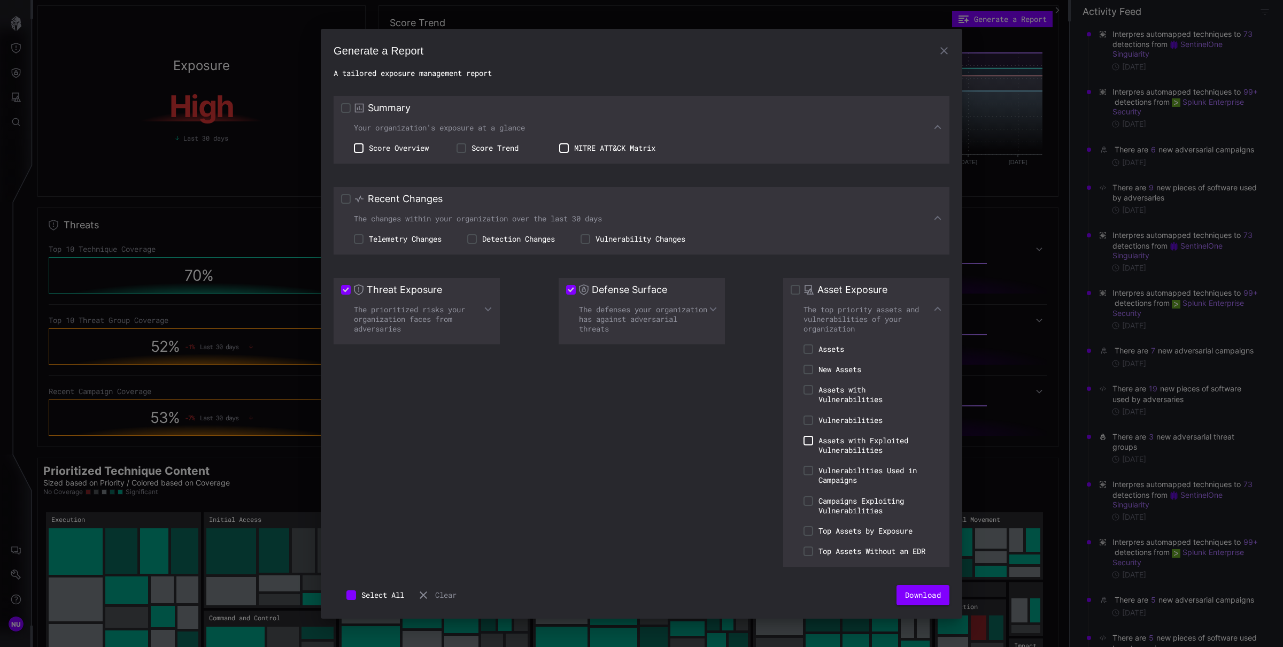
click at [940, 305] on icon at bounding box center [938, 309] width 9 height 9
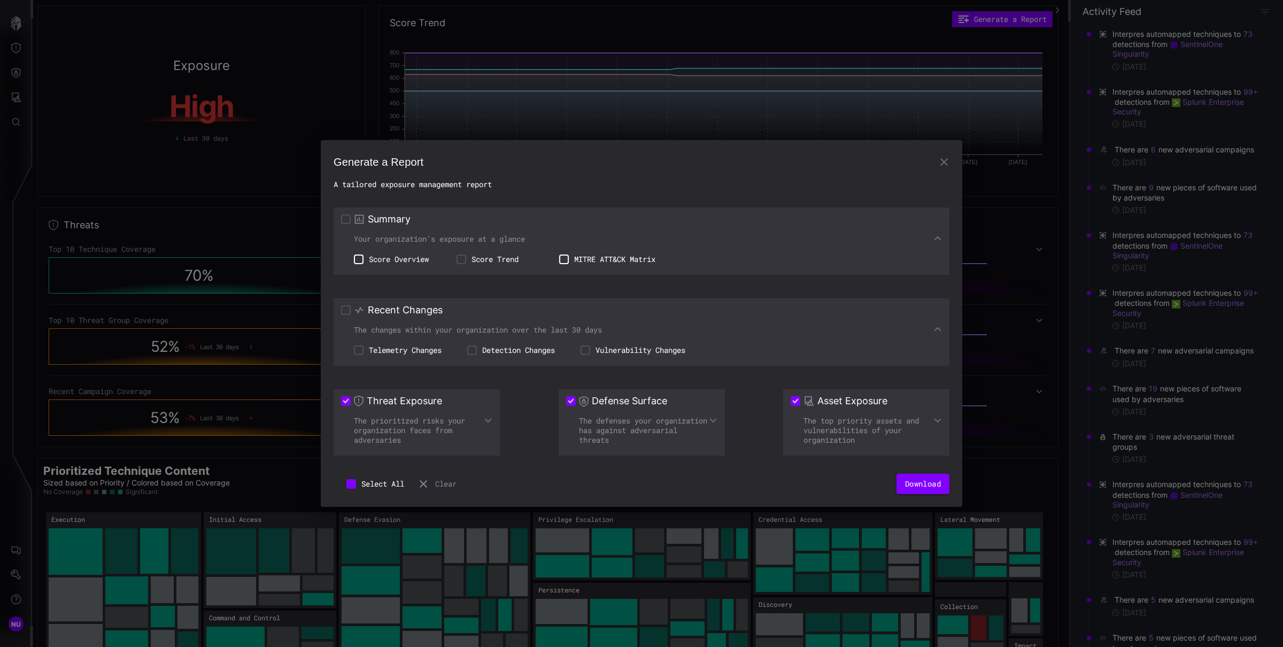
click at [483, 417] on div "The prioritized risks your organization faces from adversaries" at bounding box center [416, 430] width 151 height 29
click at [486, 414] on div "Threat Exposure The prioritized risks your organization faces from adversaries" at bounding box center [417, 422] width 166 height 66
click at [497, 421] on div "Threat Exposure The prioritized risks your organization faces from adversaries" at bounding box center [417, 422] width 166 height 66
click at [487, 419] on icon at bounding box center [488, 420] width 9 height 9
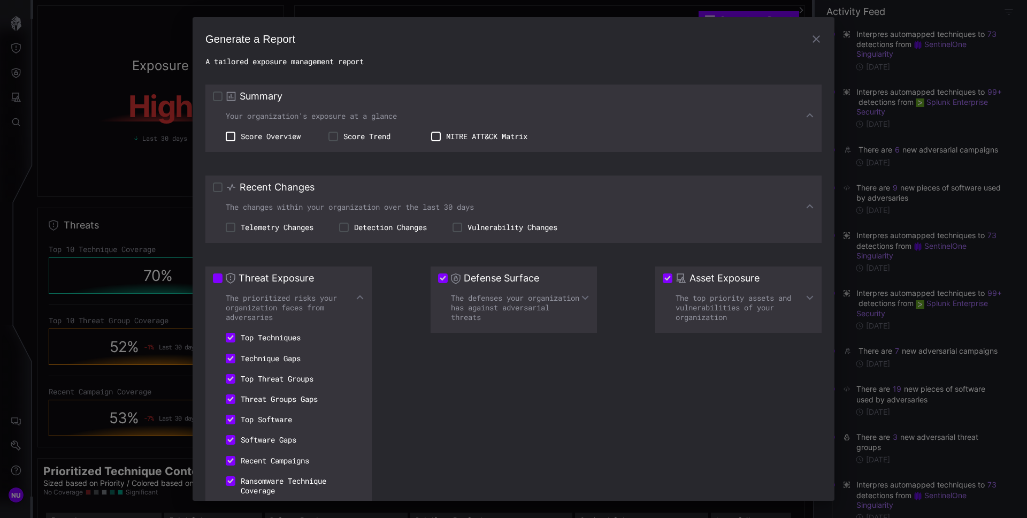
click at [583, 301] on icon at bounding box center [585, 297] width 9 height 9
